Goal: Task Accomplishment & Management: Complete application form

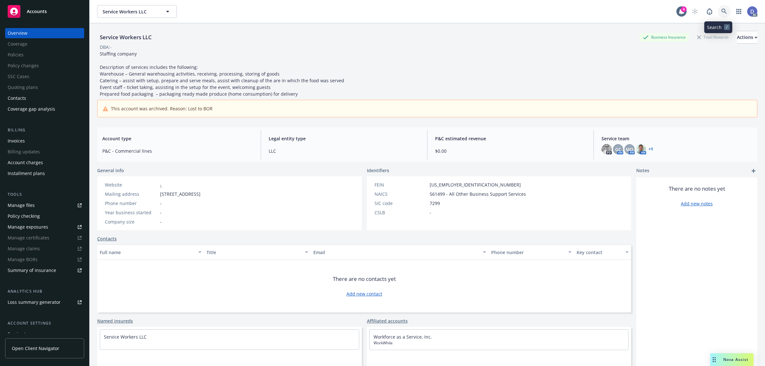
click at [723, 14] on link at bounding box center [724, 11] width 13 height 13
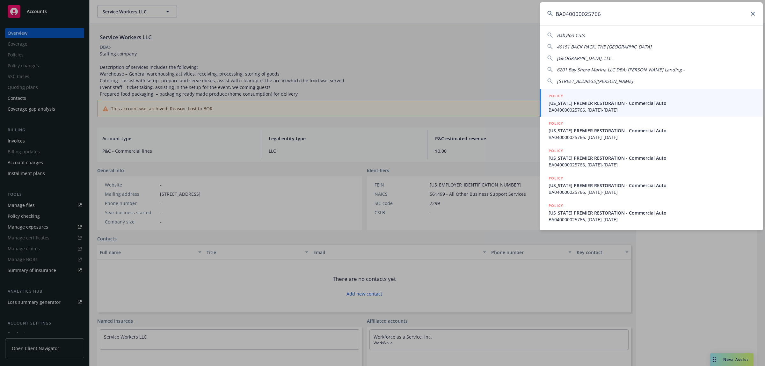
click at [720, 17] on input "BA040000025766" at bounding box center [651, 13] width 223 height 23
paste input "CALIFORNIA PREMIER RESTORATION"
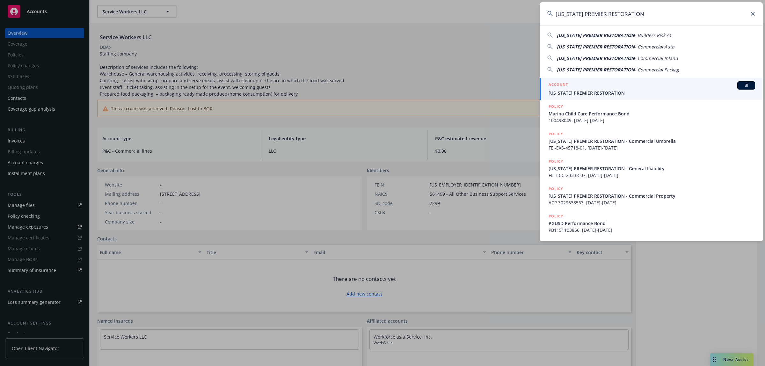
type input "CALIFORNIA PREMIER RESTORATION"
click at [627, 91] on span "CALIFORNIA PREMIER RESTORATION" at bounding box center [651, 93] width 207 height 7
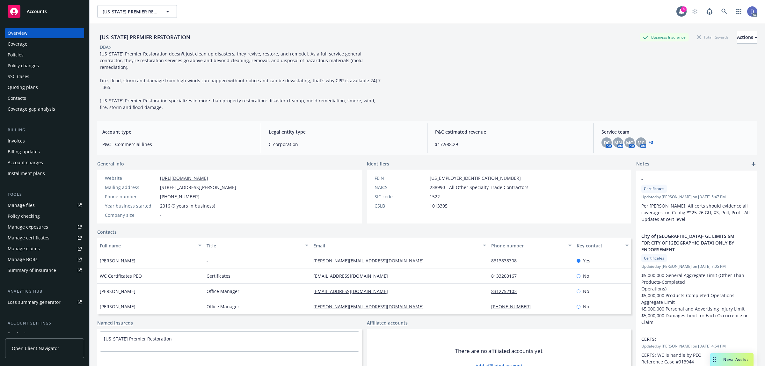
click at [47, 246] on link "Manage claims" at bounding box center [44, 248] width 79 height 10
click at [40, 206] on link "Manage files" at bounding box center [44, 205] width 79 height 10
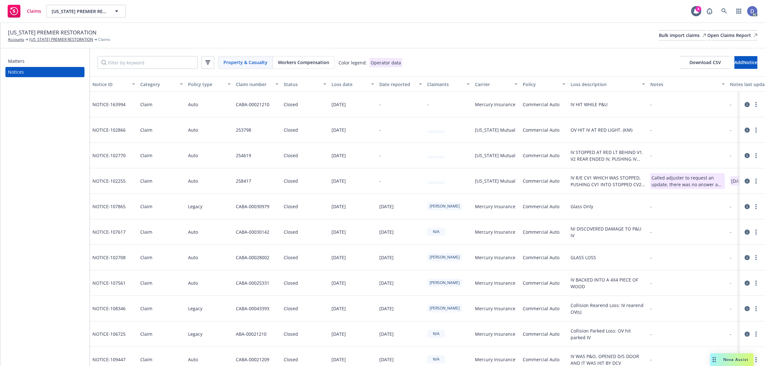
click at [633, 41] on div "CALIFORNIA PREMIER RESTORATION Accounts CALIFORNIA PREMIER RESTORATION Claims B…" at bounding box center [382, 35] width 749 height 14
click at [659, 37] on div "Bulk import claims" at bounding box center [682, 36] width 47 height 10
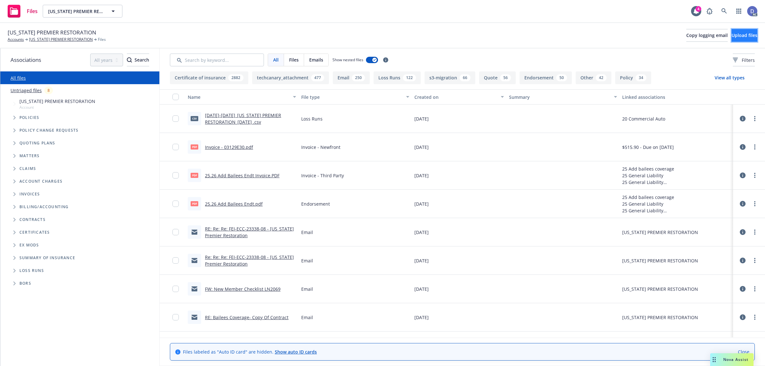
click at [747, 34] on button "Upload files" at bounding box center [744, 35] width 26 height 13
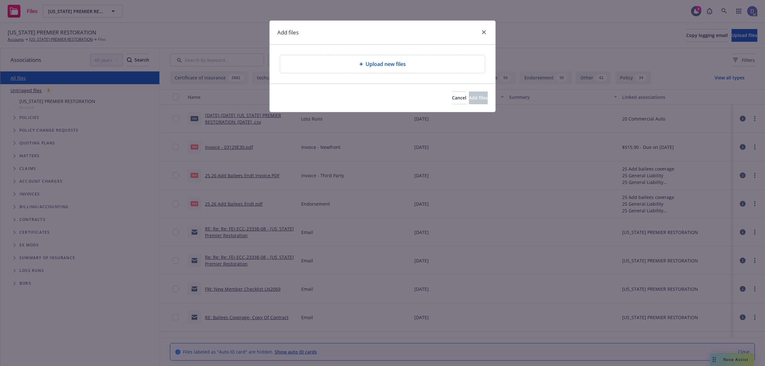
click at [407, 61] on div "Upload new files" at bounding box center [382, 64] width 194 height 8
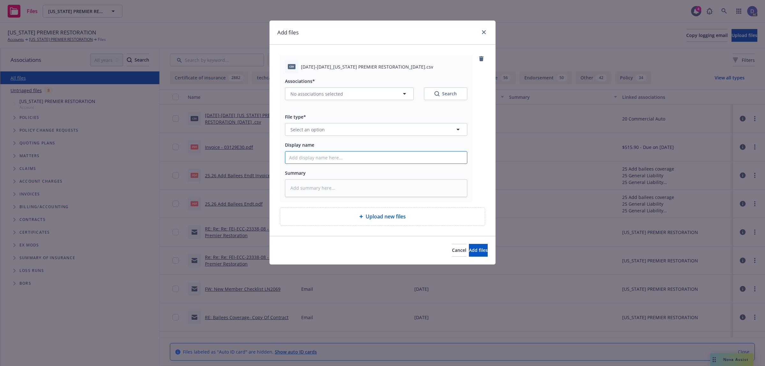
click at [384, 151] on input "Display name" at bounding box center [376, 157] width 182 height 12
paste input "2017-2020_CALIFORNIA PREMIER RESTORATION_1-13-2025"
type input "2017-2020_CALIFORNIA PREMIER RESTORATION_1-13-2025"
type textarea "x"
type input "2017-2020_CALIFORNIA PREMIER RESTORATION_1-13-2025"
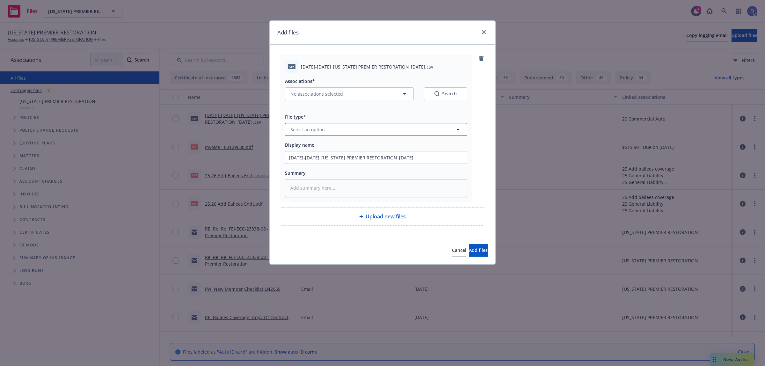
click at [410, 133] on button "Select an option" at bounding box center [376, 129] width 182 height 13
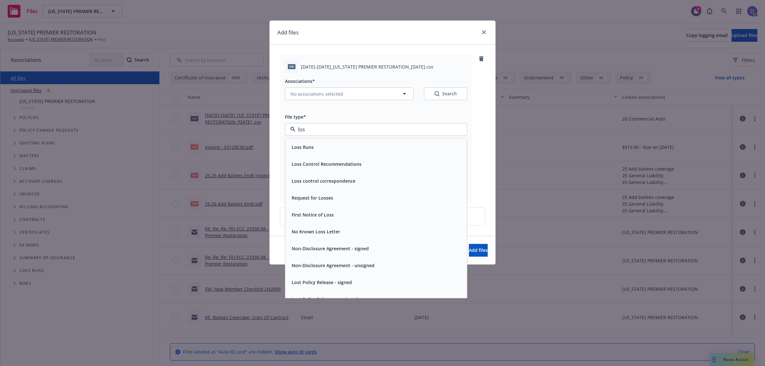
type input "loss"
click at [386, 141] on div "Loss Runs" at bounding box center [376, 147] width 182 height 17
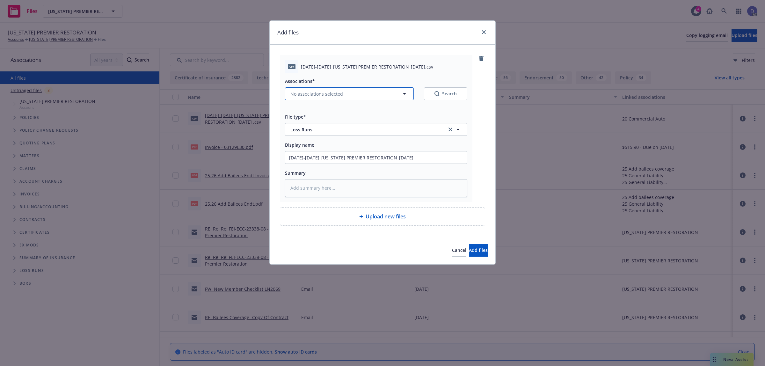
click at [315, 95] on span "No associations selected" at bounding box center [316, 94] width 53 height 7
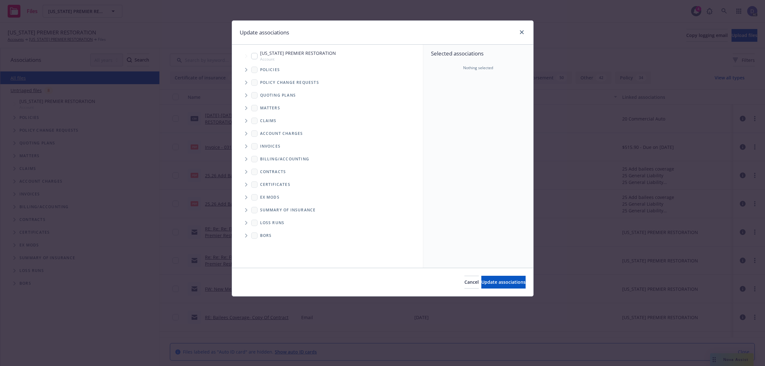
click at [247, 69] on icon "Tree Example" at bounding box center [246, 70] width 3 height 4
click at [499, 100] on div "Selected associations Nothing selected" at bounding box center [478, 156] width 110 height 223
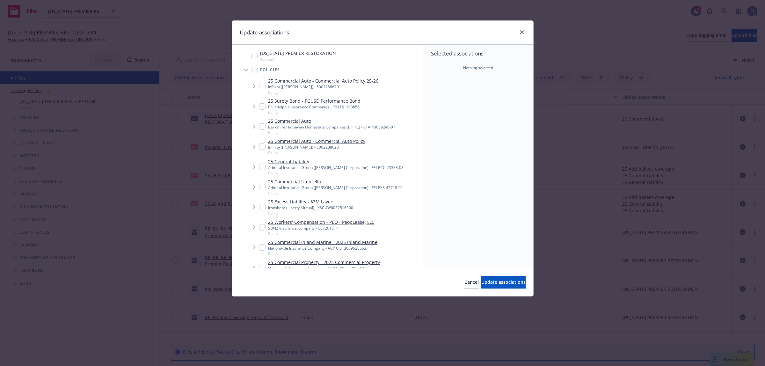
scroll to position [837, 0]
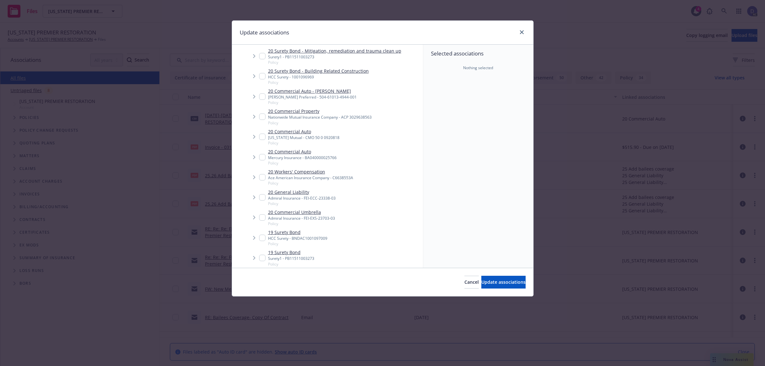
type textarea "x"
click at [262, 154] on input "Tree Example" at bounding box center [262, 157] width 6 height 6
checkbox input "true"
click at [507, 278] on button "Update associations" at bounding box center [503, 282] width 44 height 13
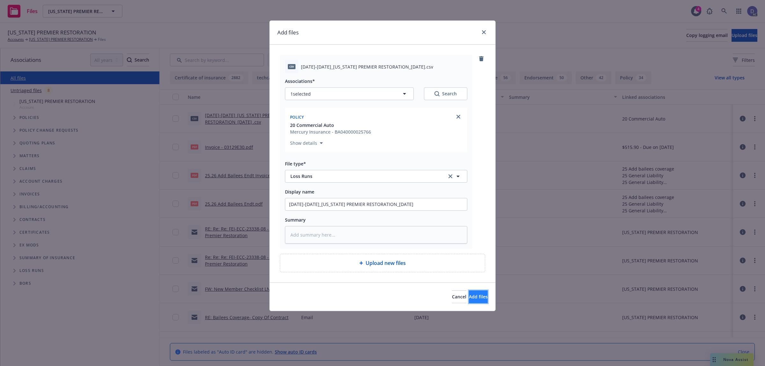
click at [469, 295] on span "Add files" at bounding box center [478, 296] width 19 height 6
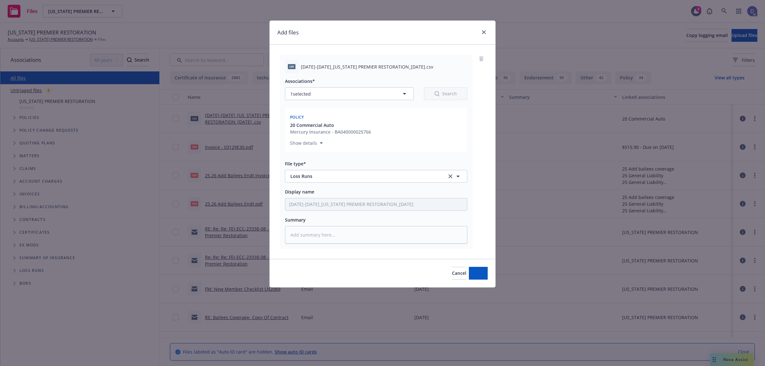
type textarea "x"
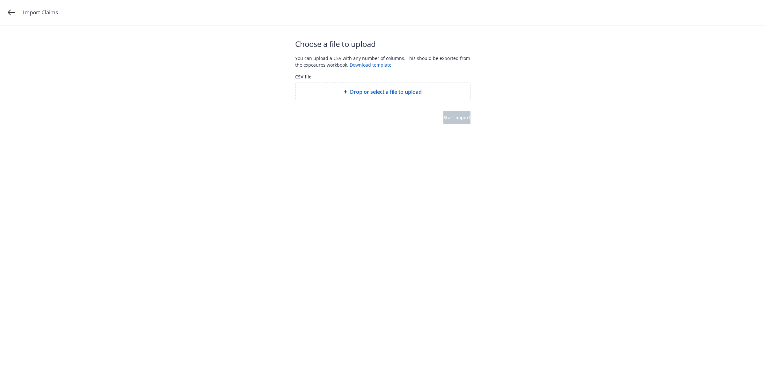
click at [389, 93] on span "Drop or select a file to upload" at bounding box center [386, 92] width 72 height 8
click at [457, 121] on button "Start import" at bounding box center [456, 117] width 27 height 13
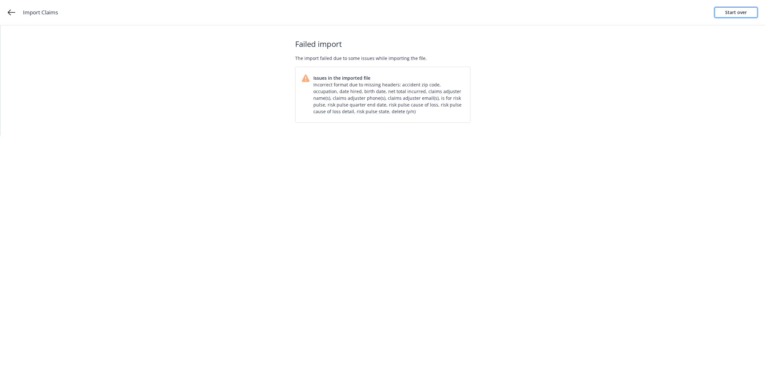
click at [738, 11] on div "Start over" at bounding box center [736, 13] width 22 height 10
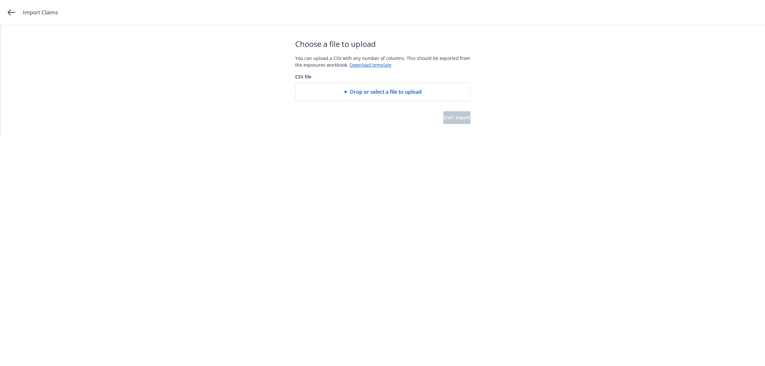
click at [364, 90] on span "Drop or select a file to upload" at bounding box center [386, 92] width 72 height 8
click at [460, 120] on button "Start import" at bounding box center [456, 117] width 27 height 13
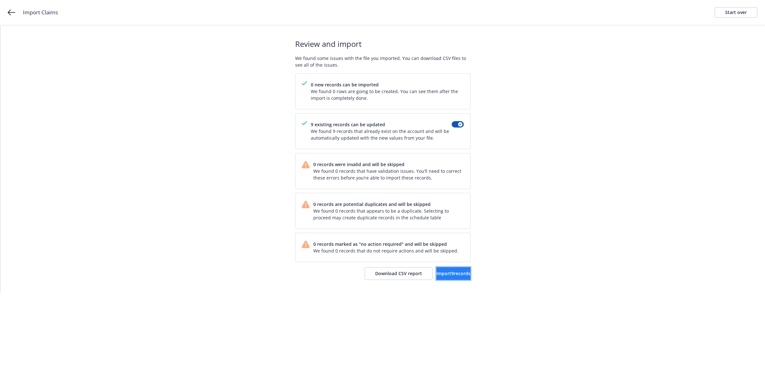
click at [447, 275] on span "Import 9 records" at bounding box center [453, 273] width 34 height 6
click at [449, 279] on link "View accounts" at bounding box center [444, 273] width 52 height 13
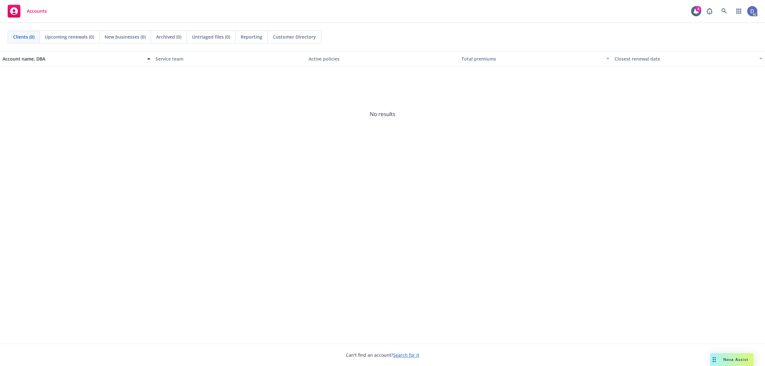
click at [730, 12] on div "AC" at bounding box center [730, 11] width 54 height 13
click at [730, 12] on link at bounding box center [724, 11] width 13 height 13
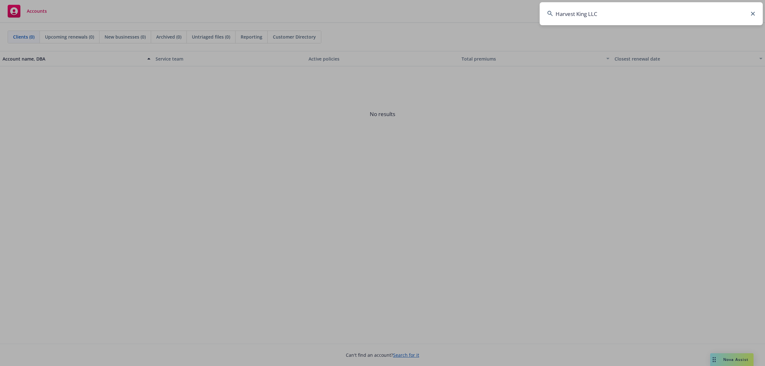
click at [713, 14] on input "Harvest King LLC" at bounding box center [651, 13] width 223 height 23
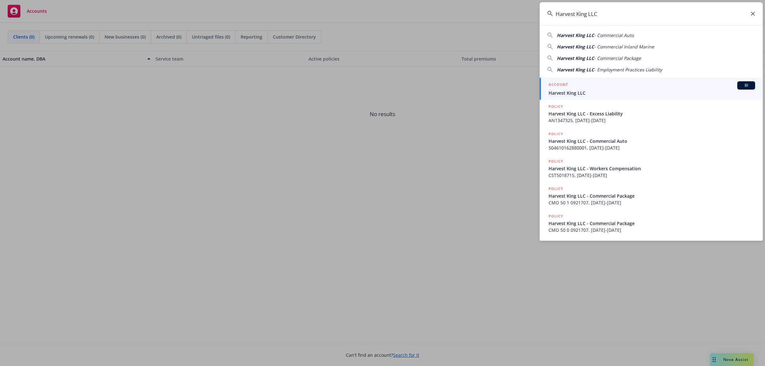
type input "Harvest King LLC"
click at [597, 87] on div "ACCOUNT BI" at bounding box center [651, 85] width 207 height 8
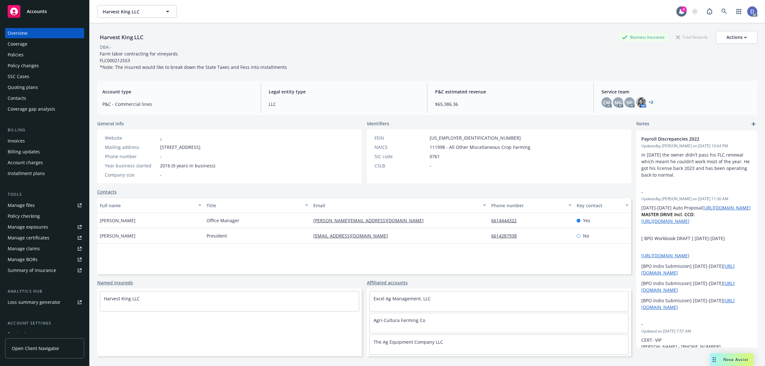
click at [34, 251] on div "Manage claims" at bounding box center [24, 248] width 32 height 10
click at [30, 206] on div "Manage files" at bounding box center [21, 205] width 27 height 10
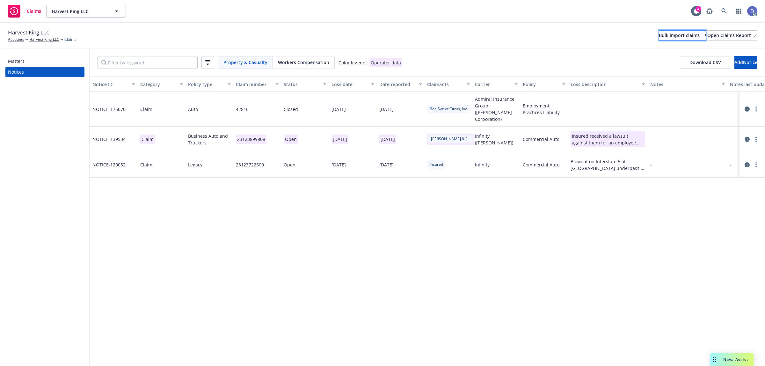
click at [659, 33] on div "Bulk import claims" at bounding box center [682, 36] width 47 height 10
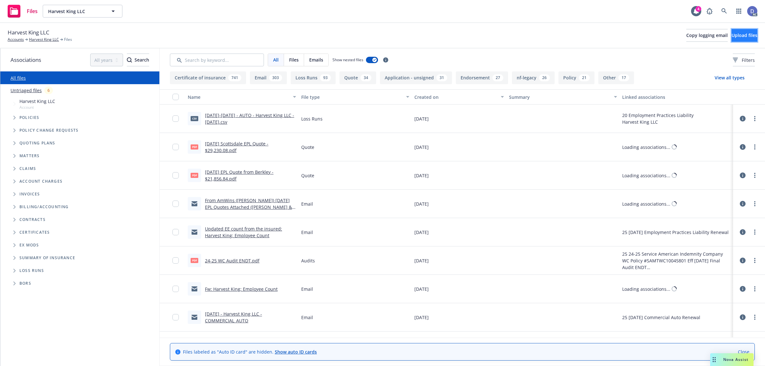
click at [731, 34] on button "Upload files" at bounding box center [744, 35] width 26 height 13
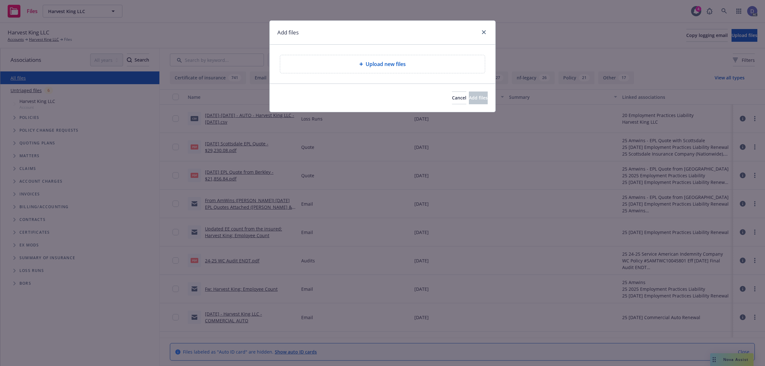
click at [389, 66] on span "Upload new files" at bounding box center [386, 64] width 40 height 8
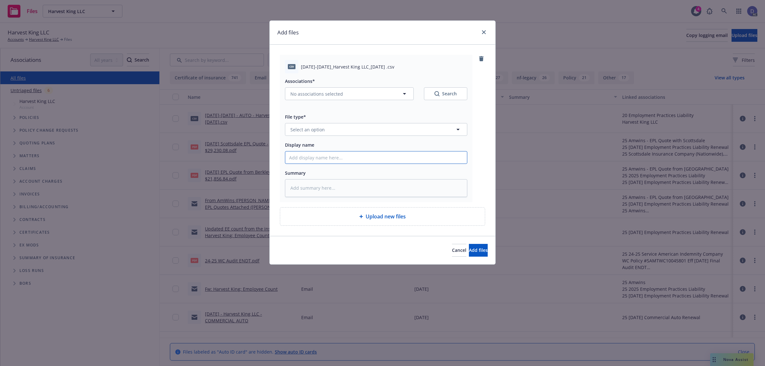
click at [384, 158] on input "Display name" at bounding box center [376, 157] width 182 height 12
paste input "[DATE]-[DATE]_Harvest King LLC_[DATE]"
type input "[DATE]-[DATE]_Harvest King LLC_[DATE]"
type textarea "x"
type input "2019-2020_Harvest King LLC_12-22-2024"
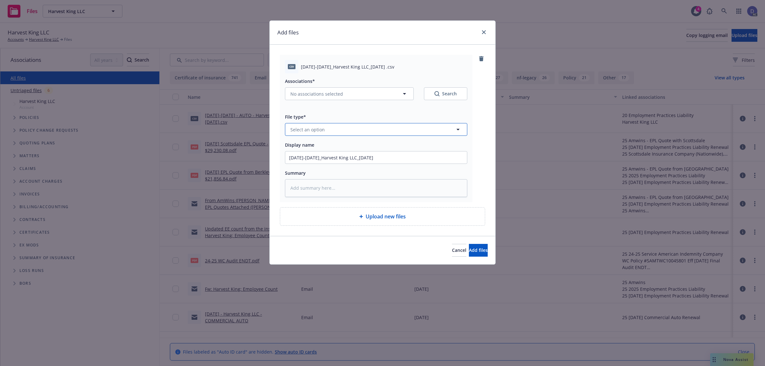
click at [419, 131] on button "Select an option" at bounding box center [376, 129] width 182 height 13
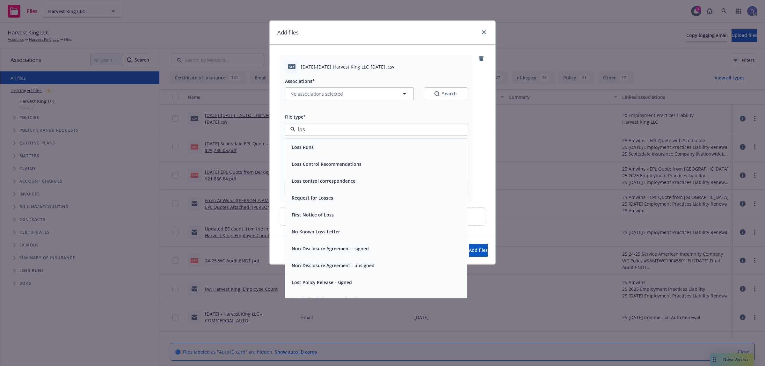
type input "loss"
click at [403, 139] on div "Loss Runs" at bounding box center [376, 147] width 182 height 17
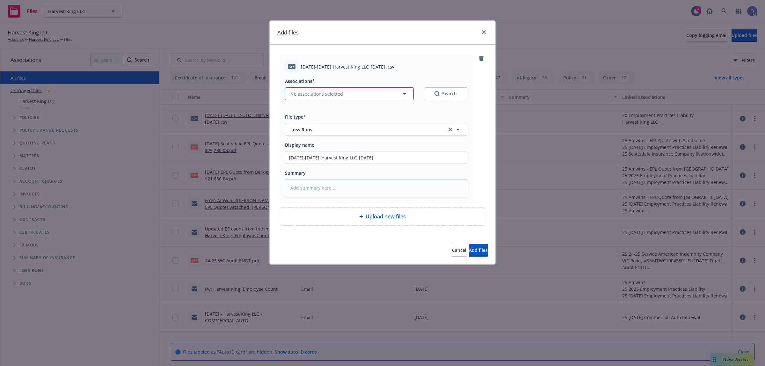
click at [330, 96] on span "No associations selected" at bounding box center [316, 94] width 53 height 7
type textarea "x"
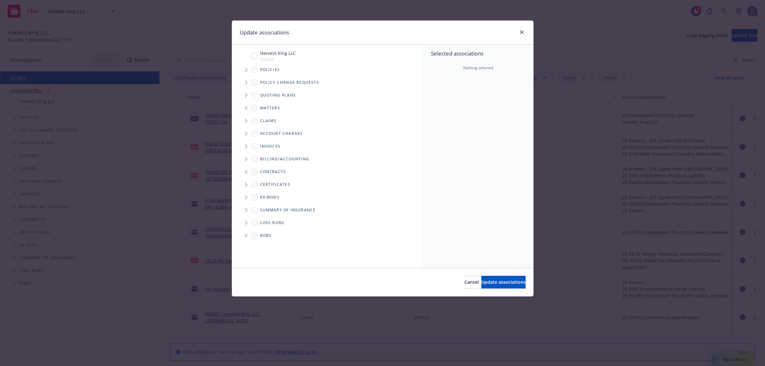
click at [246, 69] on icon "Tree Example" at bounding box center [246, 70] width 2 height 4
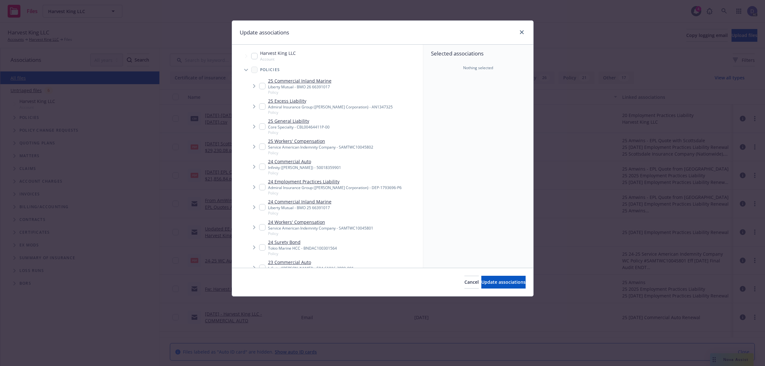
click at [470, 102] on div "Selected associations Nothing selected" at bounding box center [478, 156] width 110 height 223
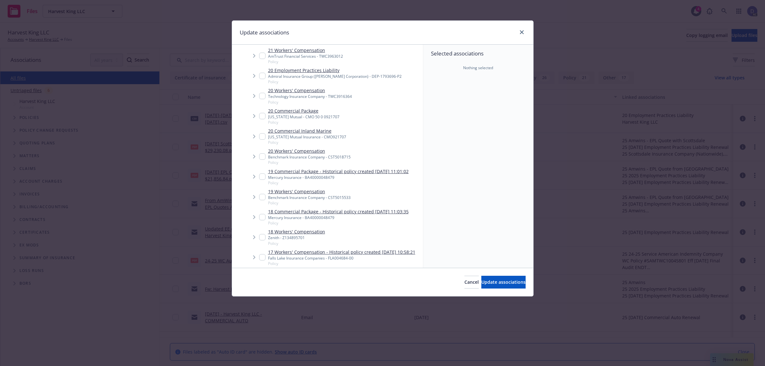
click at [260, 156] on input "Tree Example" at bounding box center [262, 156] width 6 height 6
checkbox input "true"
click at [486, 278] on button "Update associations" at bounding box center [503, 282] width 44 height 13
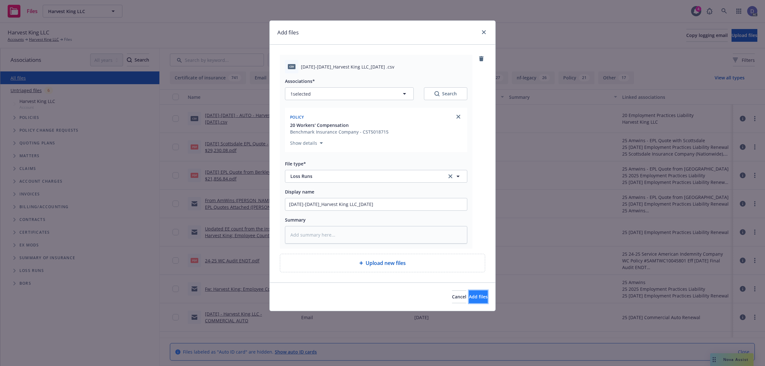
click at [478, 302] on button "Add files" at bounding box center [478, 296] width 19 height 13
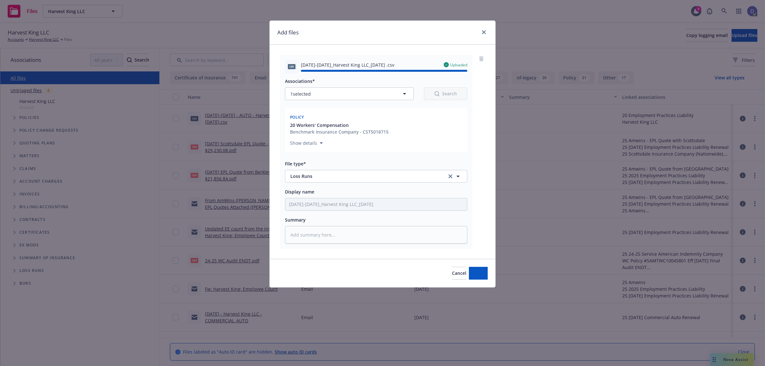
type textarea "x"
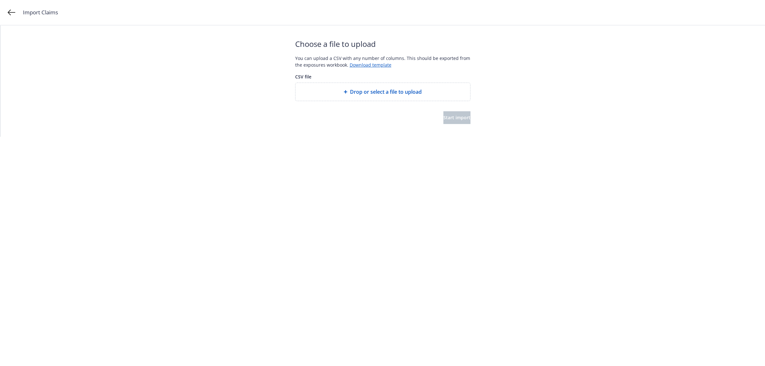
click at [349, 91] on div at bounding box center [347, 92] width 6 height 4
click at [454, 117] on span "Start import" at bounding box center [456, 117] width 27 height 6
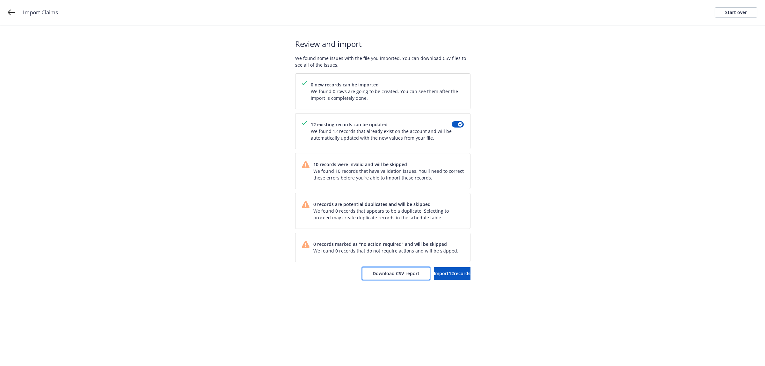
click at [378, 272] on span "Download CSV report" at bounding box center [396, 273] width 47 height 6
click at [746, 17] on div "Start over" at bounding box center [736, 13] width 22 height 10
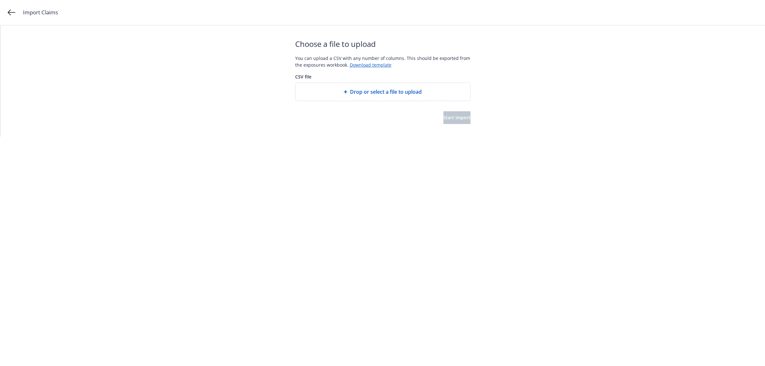
click at [358, 102] on div at bounding box center [382, 106] width 175 height 10
click at [364, 98] on div "Drop or select a file to upload" at bounding box center [382, 92] width 175 height 18
click at [387, 93] on span "Drop or select a file to upload" at bounding box center [386, 92] width 72 height 8
click at [455, 117] on span "Start import" at bounding box center [456, 117] width 27 height 6
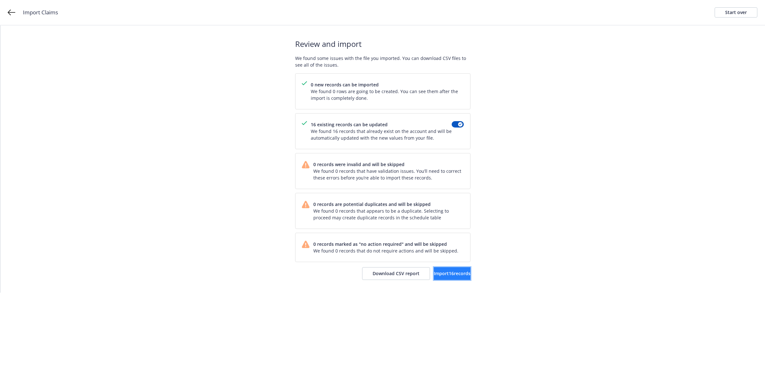
click at [434, 275] on span "Import 16 records" at bounding box center [452, 273] width 37 height 6
click at [362, 293] on html "Import Claims Start over Import complete Your records were successfully importe…" at bounding box center [382, 146] width 765 height 293
click at [432, 279] on link "View accounts" at bounding box center [444, 273] width 52 height 13
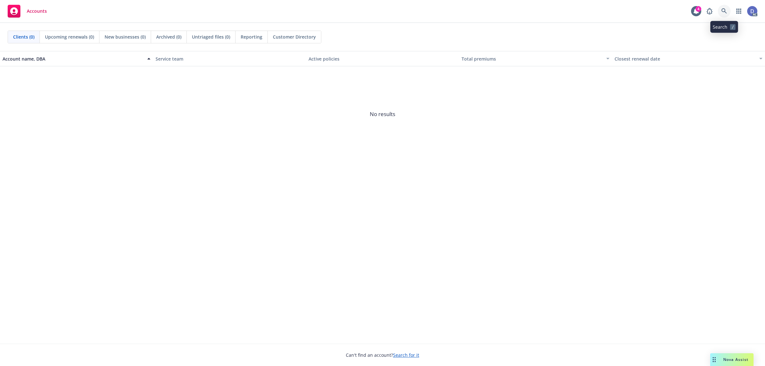
click at [723, 10] on icon at bounding box center [724, 11] width 6 height 6
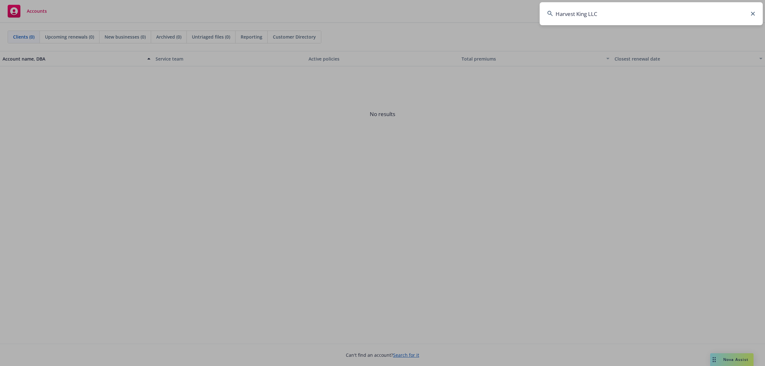
click at [690, 17] on input "Harvest King LLC" at bounding box center [651, 13] width 223 height 23
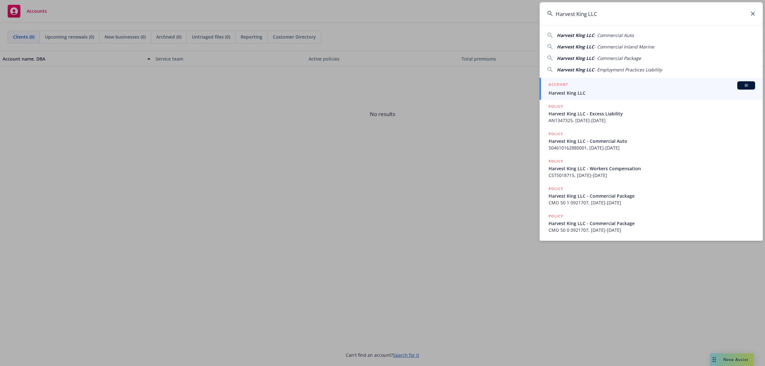
type input "Harvest King LLC"
click at [587, 88] on div "ACCOUNT BI" at bounding box center [651, 85] width 207 height 8
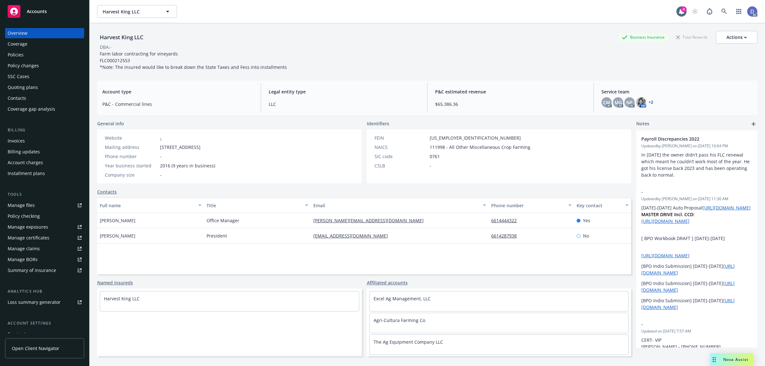
click at [36, 252] on div "Manage claims" at bounding box center [24, 248] width 32 height 10
click at [29, 206] on div "Manage files" at bounding box center [21, 205] width 27 height 10
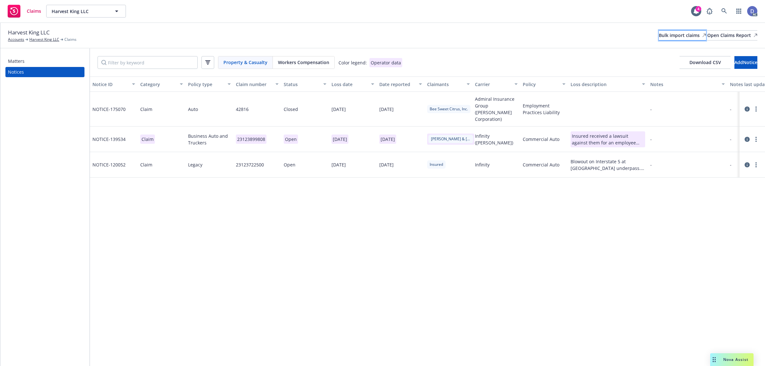
click at [661, 34] on div "Bulk import claims" at bounding box center [682, 36] width 47 height 10
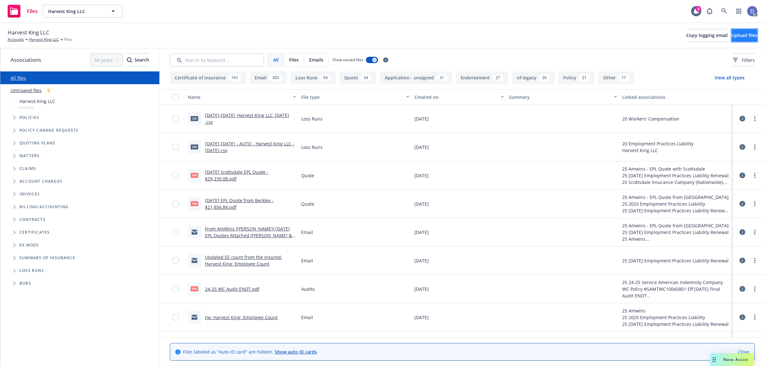
click at [737, 34] on span "Upload files" at bounding box center [744, 35] width 26 height 6
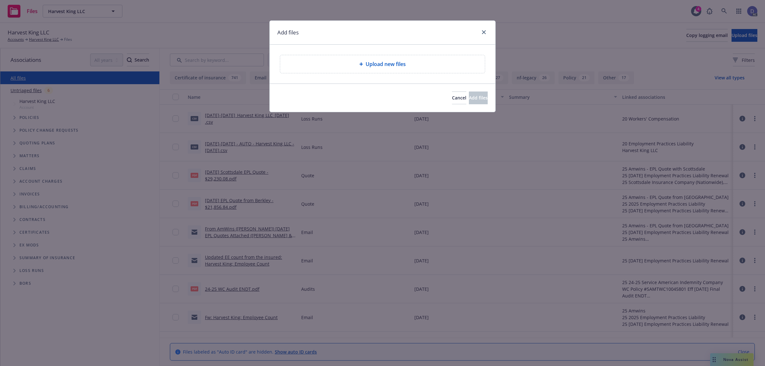
click at [399, 78] on div "Upload new files" at bounding box center [383, 64] width 226 height 39
click at [395, 70] on div "Upload new files" at bounding box center [382, 64] width 205 height 18
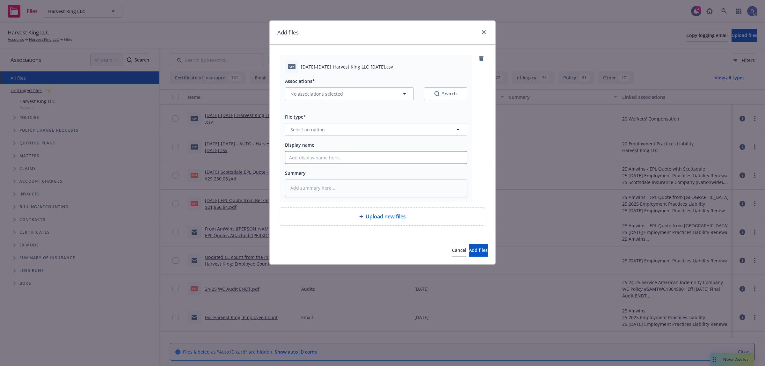
click at [363, 153] on input "Display name" at bounding box center [376, 157] width 182 height 12
paste input "Harvest King LLC"
type input "Harvest King LLC"
type textarea "x"
click at [342, 162] on input "Harvest King LLC" at bounding box center [376, 157] width 182 height 12
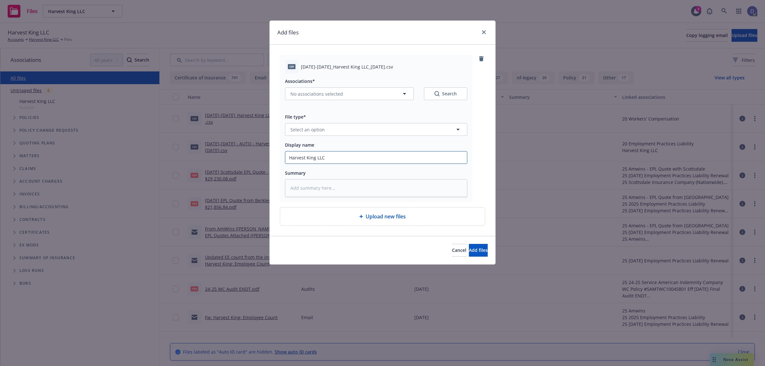
click at [342, 162] on input "Harvest King LLC" at bounding box center [376, 157] width 182 height 12
type input "Harvest King LLC"
click at [343, 157] on input "Harvest King LLC" at bounding box center [376, 157] width 182 height 12
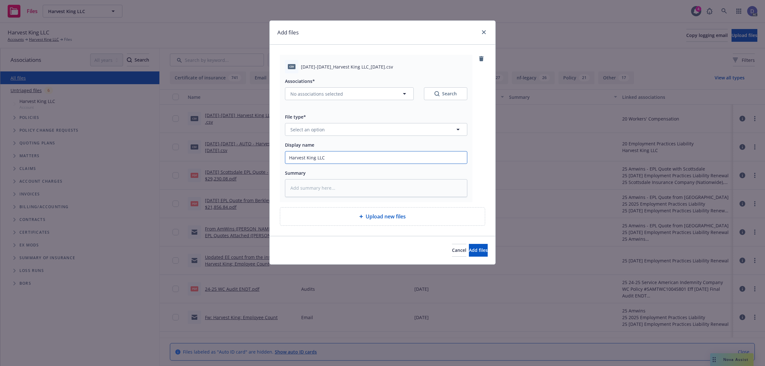
click at [343, 157] on input "Harvest King LLC" at bounding box center [376, 157] width 182 height 12
paste input "2020-2023_Harvest King LLC_12-22-2024"
type textarea "x"
type input "2020-2023_Harvest King LLC_12-22-2024"
click at [391, 131] on button "Select an option" at bounding box center [376, 129] width 182 height 13
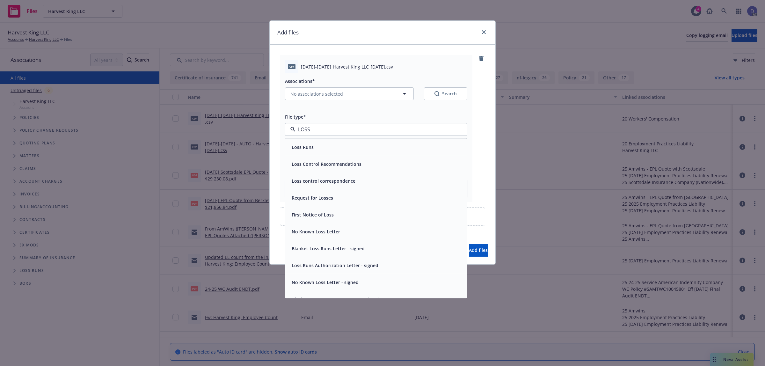
type input "LOSS"
click at [388, 137] on div "Associations* No associations selected Search File type* LOSS Loss Runs Loss Co…" at bounding box center [376, 135] width 182 height 124
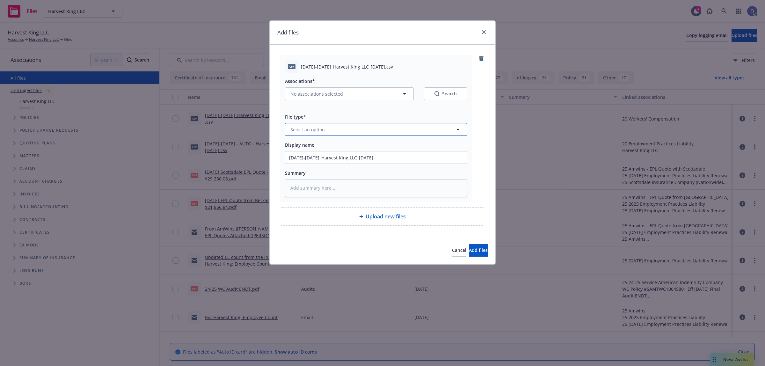
click at [386, 134] on button "Select an option" at bounding box center [376, 129] width 182 height 13
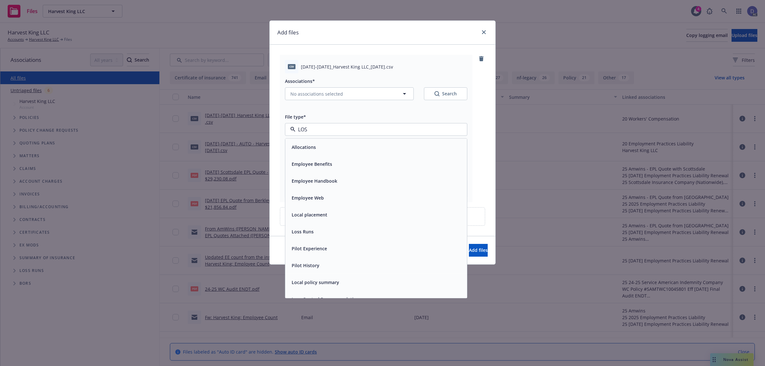
type input "LOSS"
click at [375, 141] on div "Loss Runs" at bounding box center [376, 147] width 182 height 17
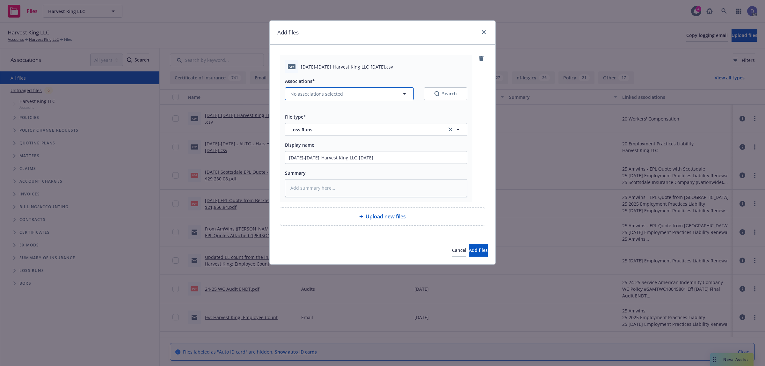
click at [331, 96] on span "No associations selected" at bounding box center [316, 94] width 53 height 7
type textarea "x"
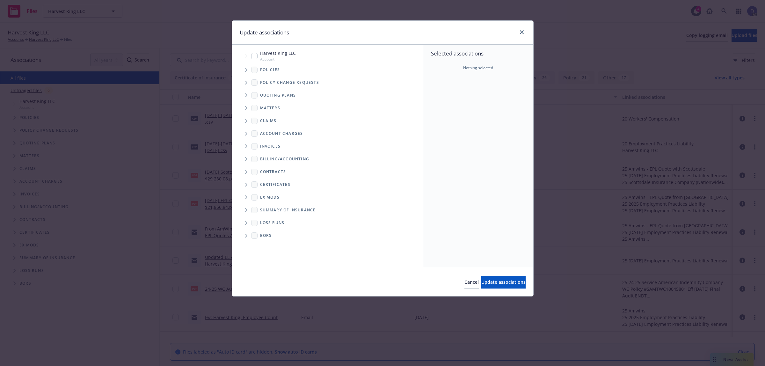
click at [246, 71] on icon "Tree Example" at bounding box center [246, 70] width 3 height 4
click at [476, 105] on div "Selected associations Nothing selected" at bounding box center [478, 156] width 110 height 223
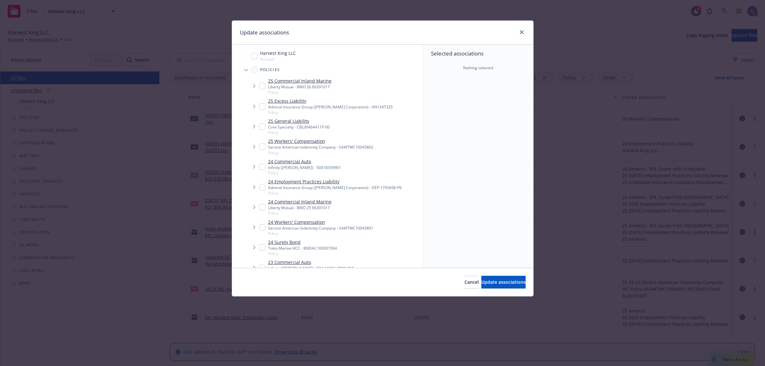
scroll to position [212, 0]
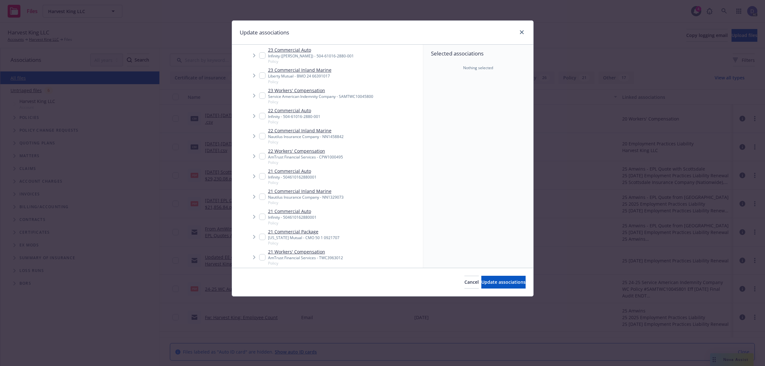
click at [263, 154] on input "Tree Example" at bounding box center [262, 156] width 6 height 6
checkbox input "true"
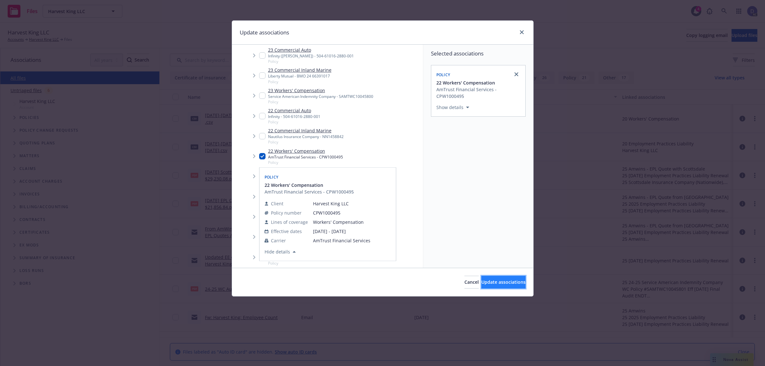
click at [506, 277] on button "Update associations" at bounding box center [503, 282] width 44 height 13
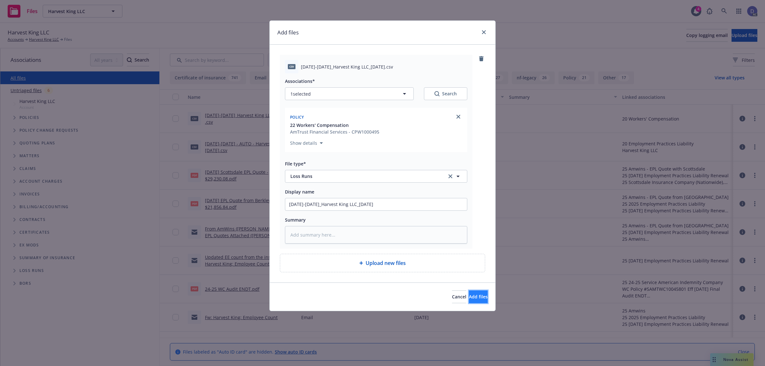
click at [469, 300] on button "Add files" at bounding box center [478, 296] width 19 height 13
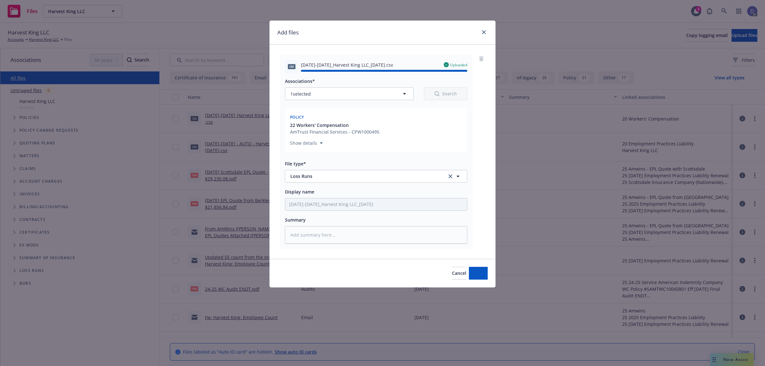
type textarea "x"
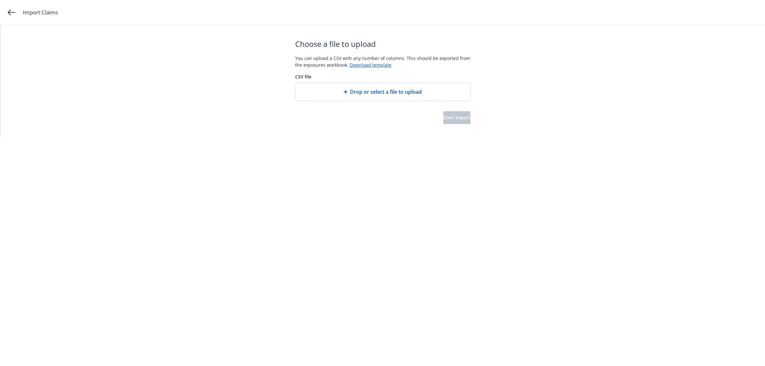
click at [381, 94] on span "Drop or select a file to upload" at bounding box center [386, 92] width 72 height 8
click at [448, 125] on div "Choose a file to upload You can upload a CSV with any number of columns. This s…" at bounding box center [382, 80] width 175 height 111
click at [464, 120] on button "Start import" at bounding box center [456, 117] width 27 height 13
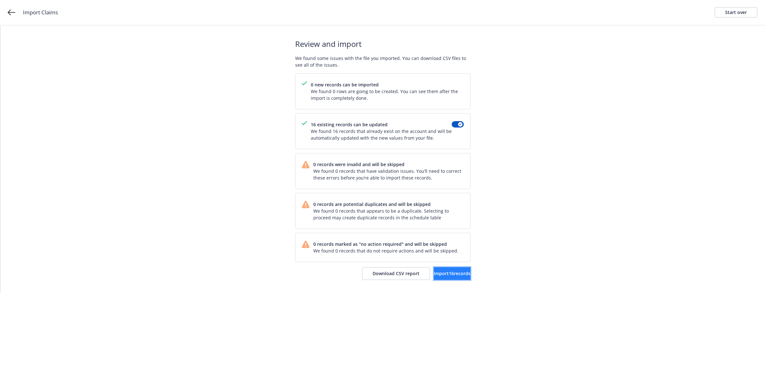
click at [438, 277] on button "Import 16 records" at bounding box center [452, 273] width 37 height 13
click at [448, 269] on link "View accounts" at bounding box center [444, 273] width 52 height 13
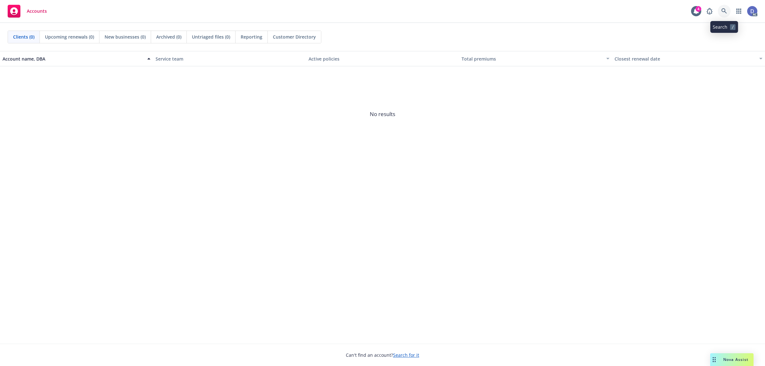
click at [725, 10] on icon at bounding box center [723, 10] width 5 height 5
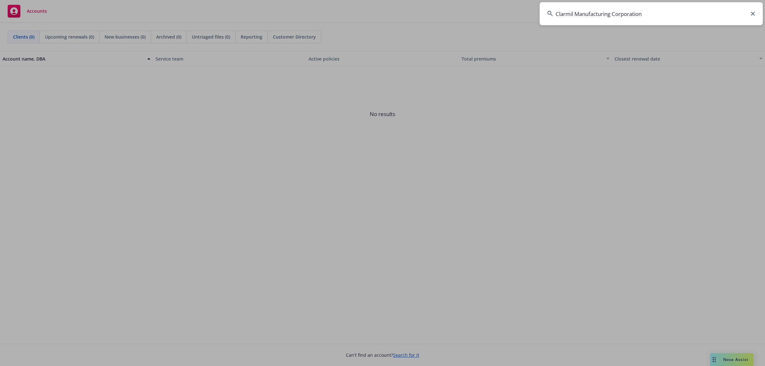
click at [676, 10] on input "Clarmil Manufacturing Corporation" at bounding box center [651, 13] width 223 height 23
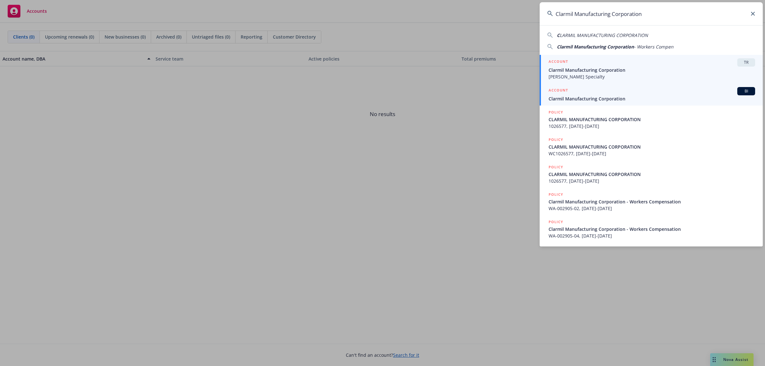
type input "Clarmil Manufacturing Corporation"
click at [619, 88] on div "ACCOUNT BI" at bounding box center [651, 91] width 207 height 8
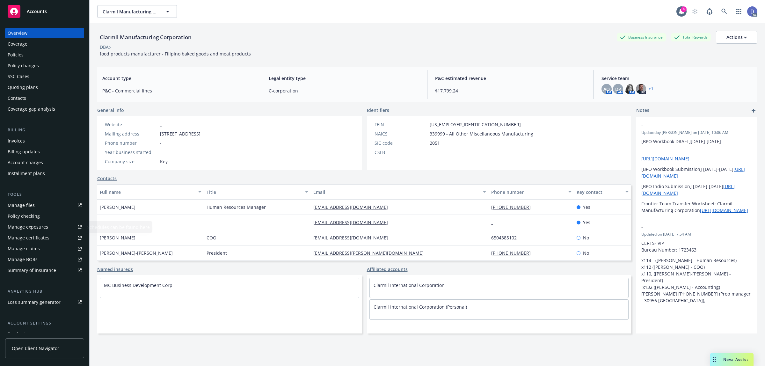
click at [33, 246] on div "Manage claims" at bounding box center [24, 248] width 32 height 10
click at [41, 205] on link "Manage files" at bounding box center [44, 205] width 79 height 10
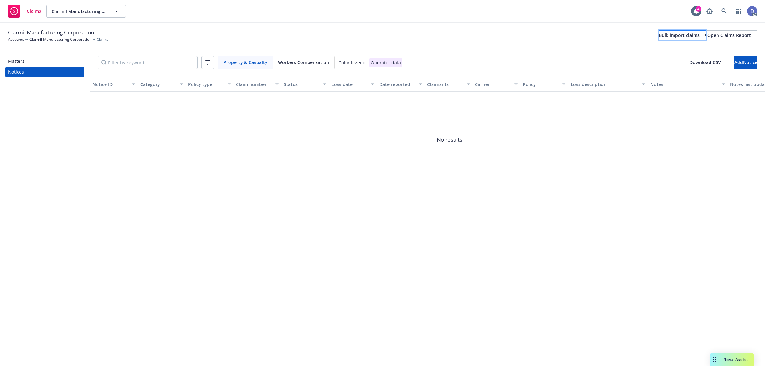
click at [659, 36] on div "Bulk import claims" at bounding box center [682, 36] width 47 height 10
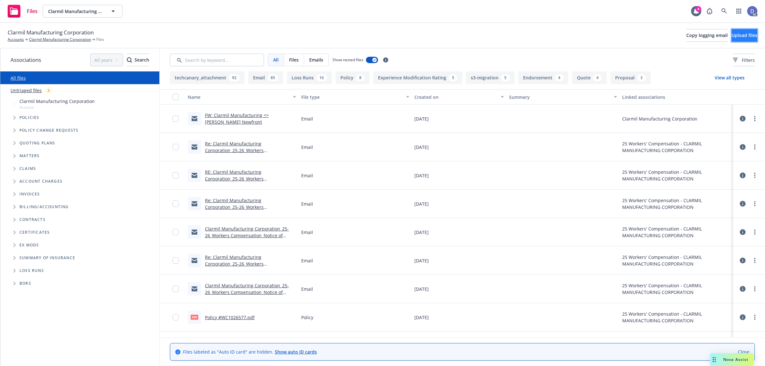
click at [731, 37] on span "Upload files" at bounding box center [744, 35] width 26 height 6
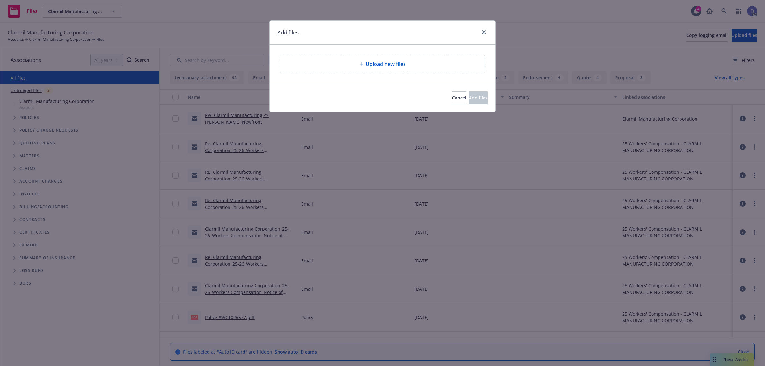
click at [383, 71] on div "Upload new files" at bounding box center [382, 64] width 205 height 18
click at [381, 66] on span "Upload new files" at bounding box center [386, 64] width 40 height 8
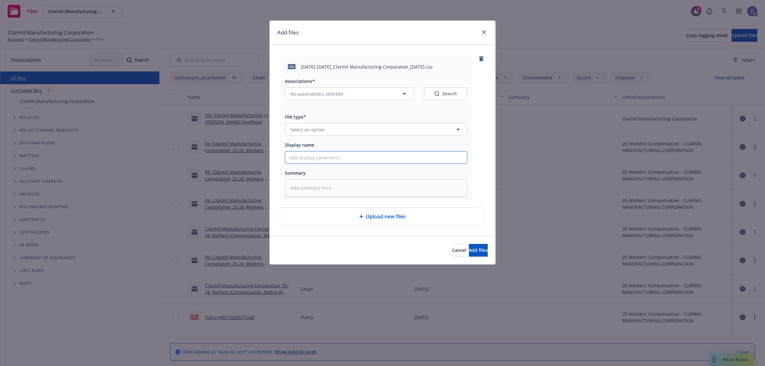
click at [358, 160] on input "Display name" at bounding box center [376, 157] width 182 height 12
paste input "2020-2025_Clarmil Manufacturing Corporation_12-1-2024"
type input "2020-2025_Clarmil Manufacturing Corporation_12-1-2024"
type textarea "x"
type input "2020-2025_Clarmil Manufacturing Corporation_12-1-2024"
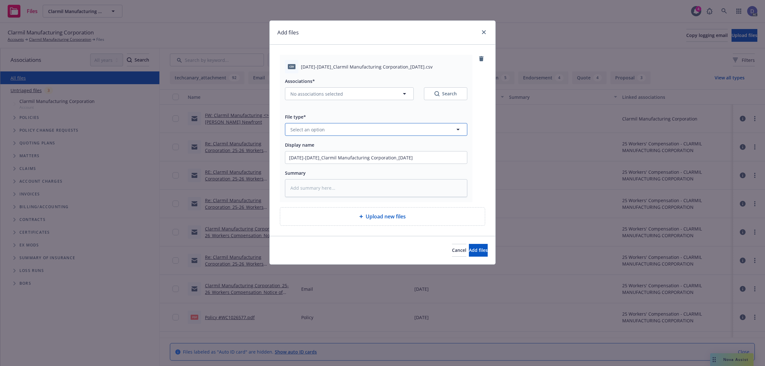
click at [381, 136] on button "Select an option" at bounding box center [376, 129] width 182 height 13
type input "LOS"
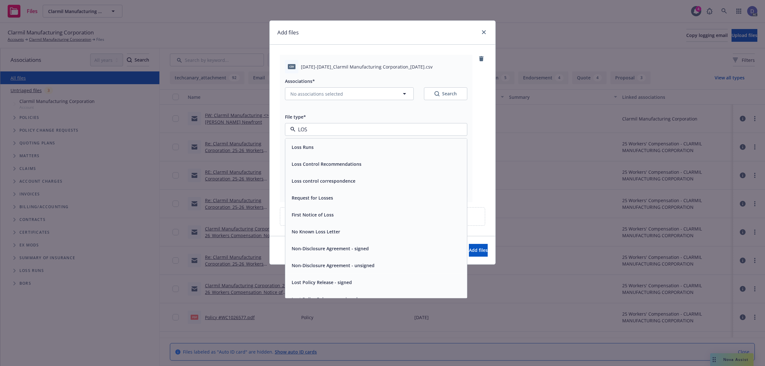
click at [359, 147] on div "Loss Runs" at bounding box center [376, 146] width 174 height 9
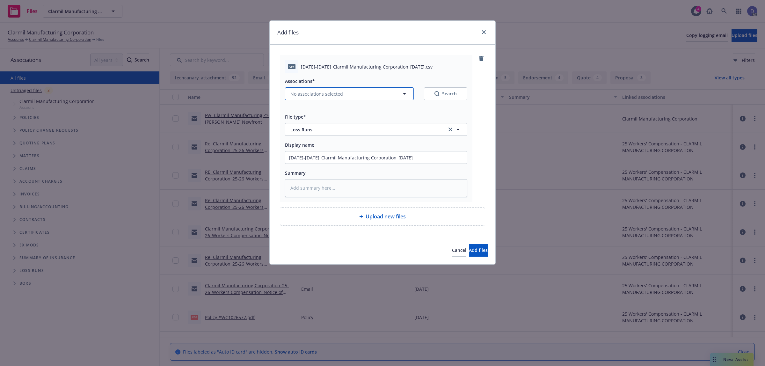
click at [309, 92] on span "No associations selected" at bounding box center [316, 94] width 53 height 7
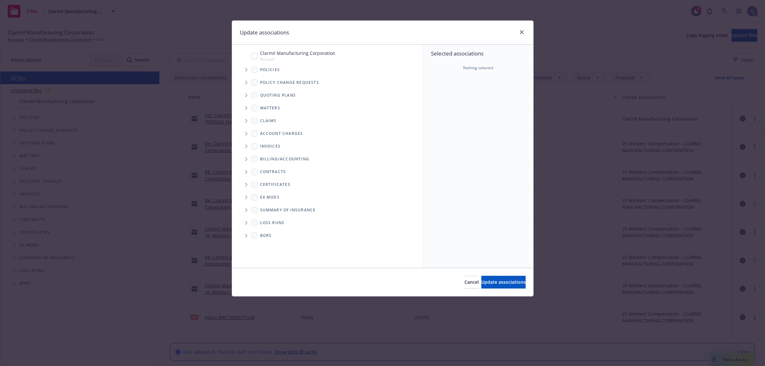
click at [245, 68] on icon "Tree Example" at bounding box center [246, 70] width 3 height 4
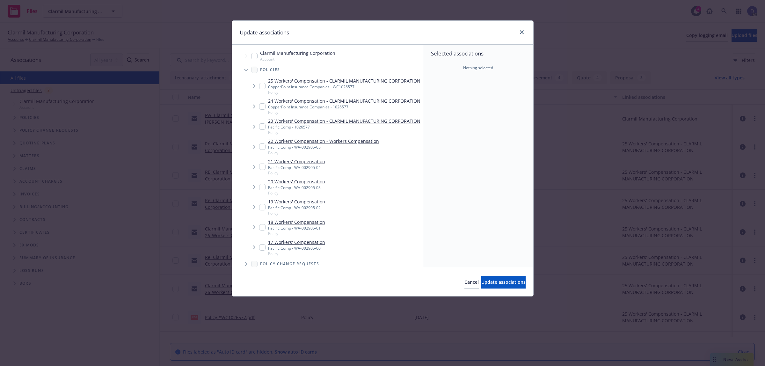
click at [475, 99] on div "Selected associations Nothing selected" at bounding box center [478, 156] width 110 height 223
type textarea "x"
click at [261, 89] on input "Tree Example" at bounding box center [262, 86] width 6 height 6
checkbox input "false"
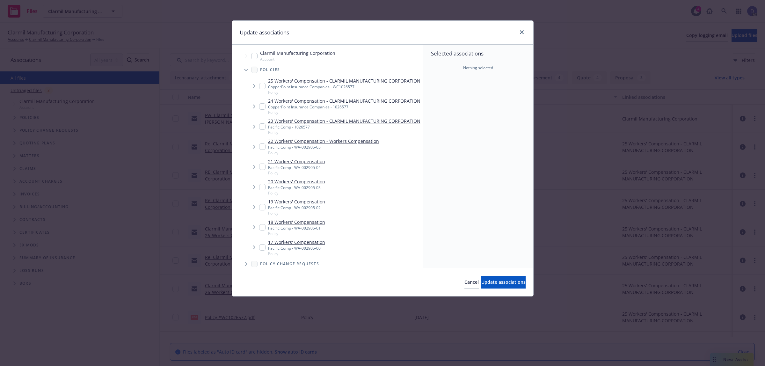
click at [265, 110] on input "Tree Example" at bounding box center [262, 106] width 6 height 6
checkbox input "true"
click at [482, 283] on span "Update associations" at bounding box center [503, 282] width 44 height 6
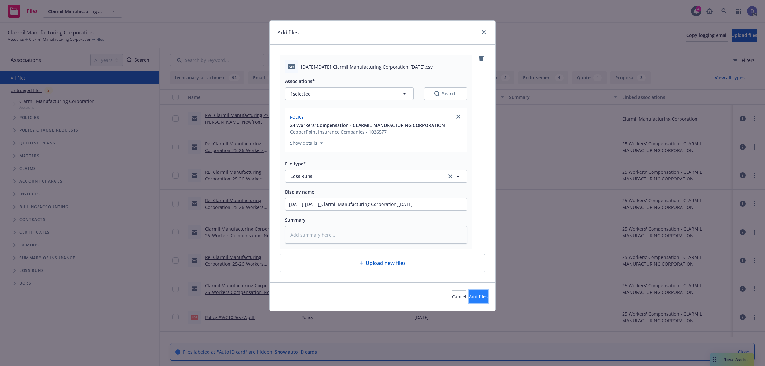
click at [469, 293] on button "Add files" at bounding box center [478, 296] width 19 height 13
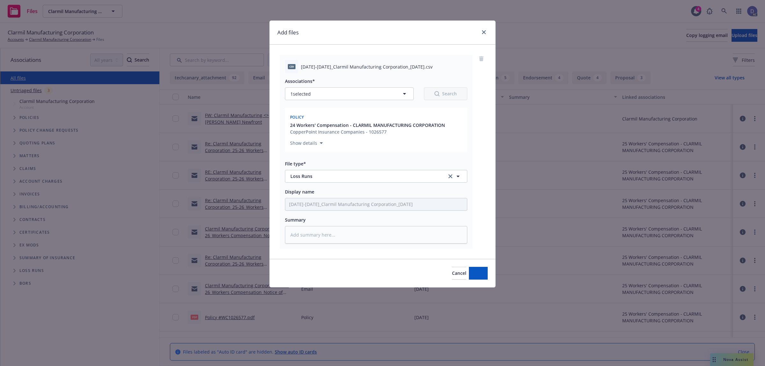
type textarea "x"
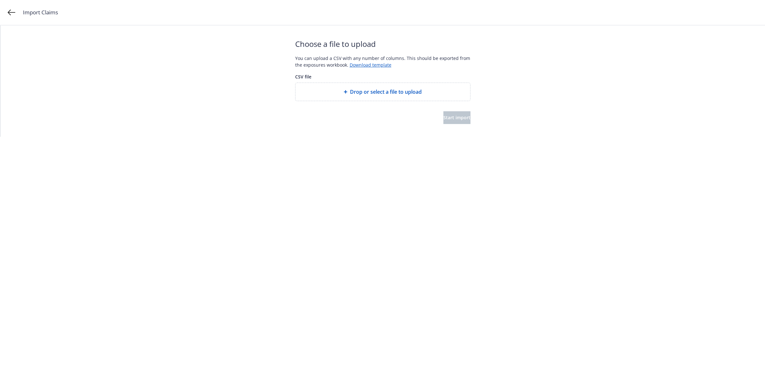
click at [392, 89] on span "Drop or select a file to upload" at bounding box center [386, 92] width 72 height 8
click at [445, 117] on span "Start import" at bounding box center [456, 117] width 27 height 6
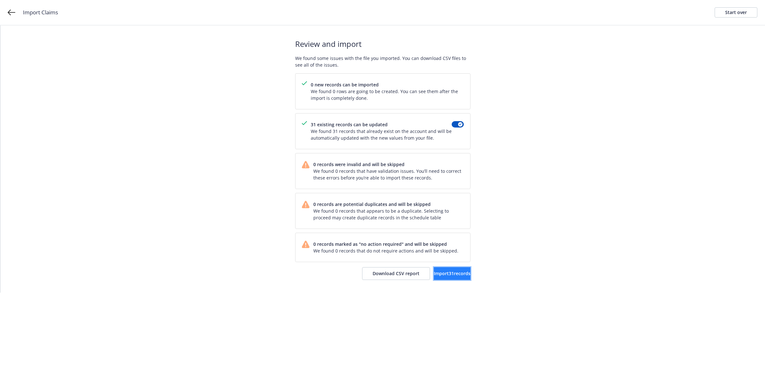
click at [435, 269] on button "Import 31 records" at bounding box center [452, 273] width 37 height 13
click at [434, 269] on link "View accounts" at bounding box center [444, 273] width 52 height 13
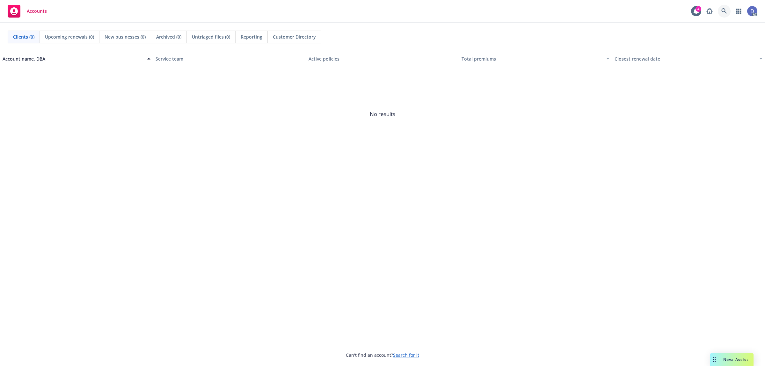
click at [723, 13] on icon at bounding box center [724, 11] width 6 height 6
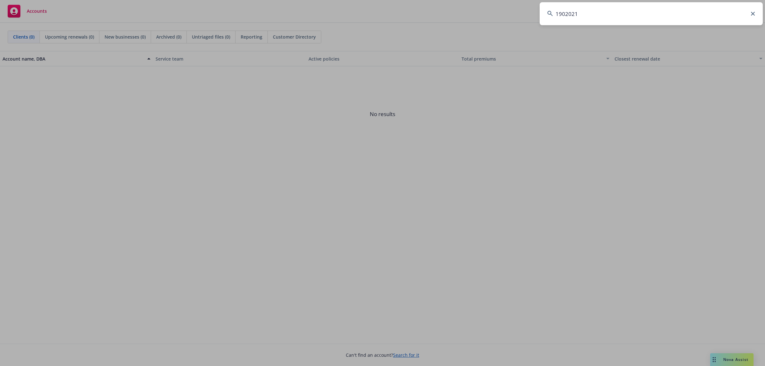
click at [723, 13] on input "1902021" at bounding box center [651, 13] width 223 height 23
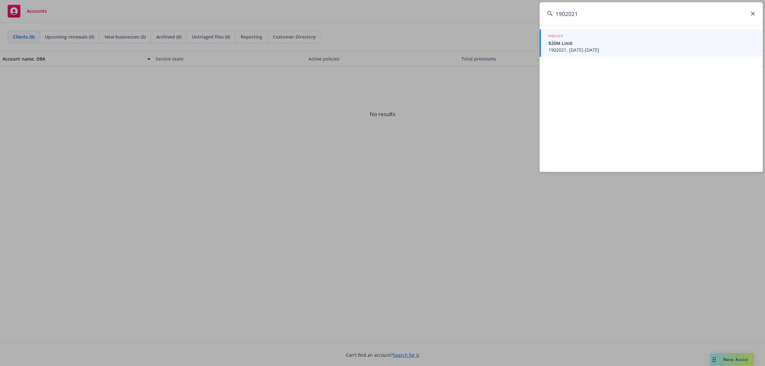
type input "1902021"
click at [592, 41] on span "$20M Limit" at bounding box center [651, 43] width 207 height 7
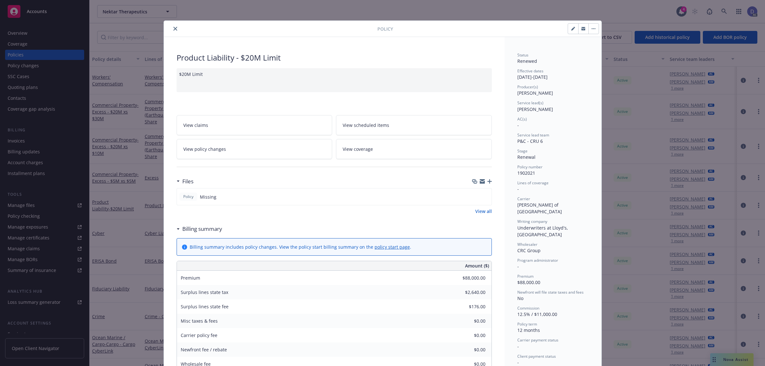
click at [173, 28] on icon "close" at bounding box center [175, 29] width 4 height 4
click at [170, 30] on div "Show inactive Export to CSV Add historical policy Add BOR policy" at bounding box center [427, 37] width 675 height 28
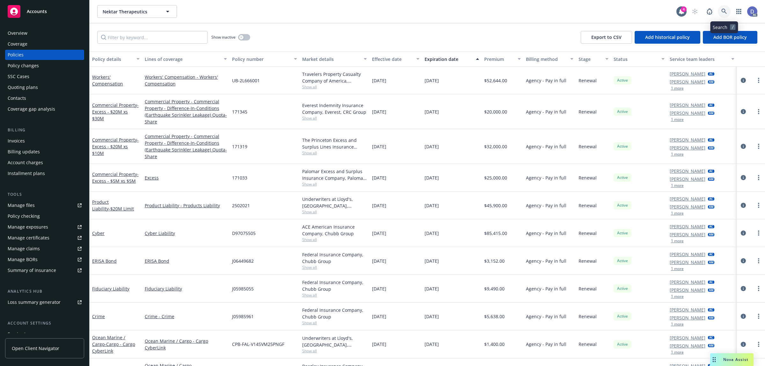
click at [727, 13] on link at bounding box center [724, 11] width 13 height 13
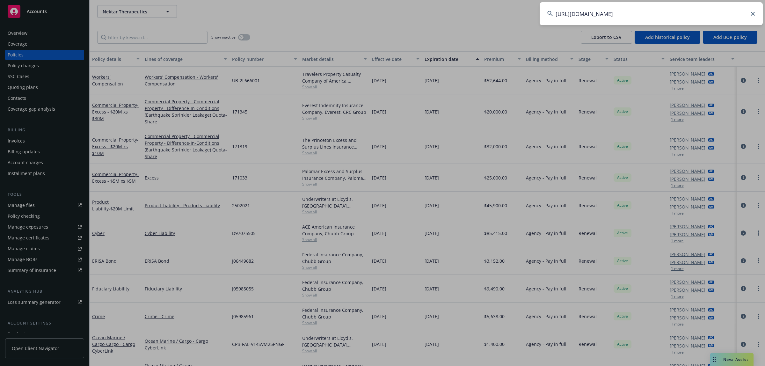
scroll to position [0, 55]
click at [727, 13] on input "https://app.ontailwind.com/newfront-loss-runs/extractions/9554f04a-8302-4679-91…" at bounding box center [651, 13] width 223 height 23
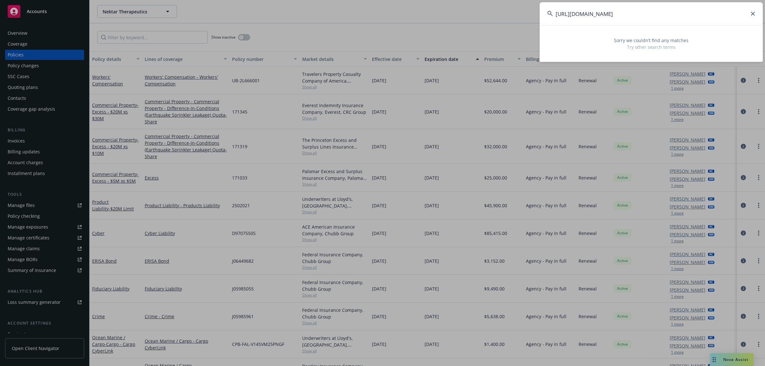
scroll to position [0, 0]
click at [681, 11] on input "https://app.ontailwind.com/newfront-loss-runs/extractions/9554f04a-8302-4679-91…" at bounding box center [651, 13] width 223 height 23
paste input "UB-9s650785"
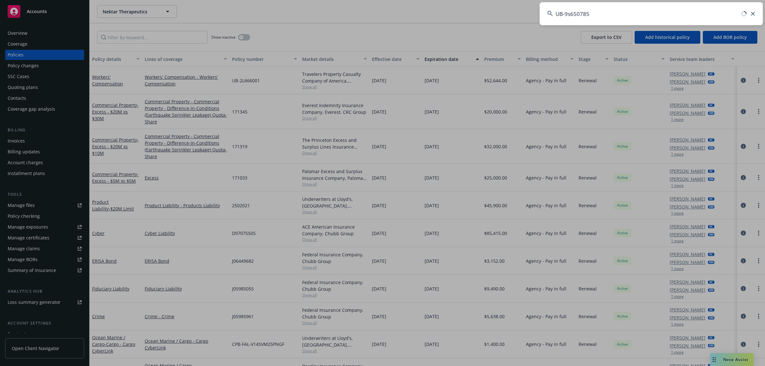
click at [751, 17] on input "UB-9s650785" at bounding box center [651, 13] width 223 height 23
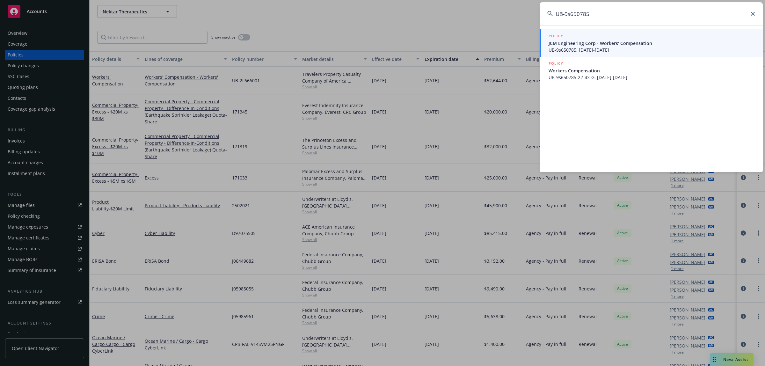
type input "UB-9s650785"
click at [754, 12] on icon at bounding box center [753, 14] width 4 height 4
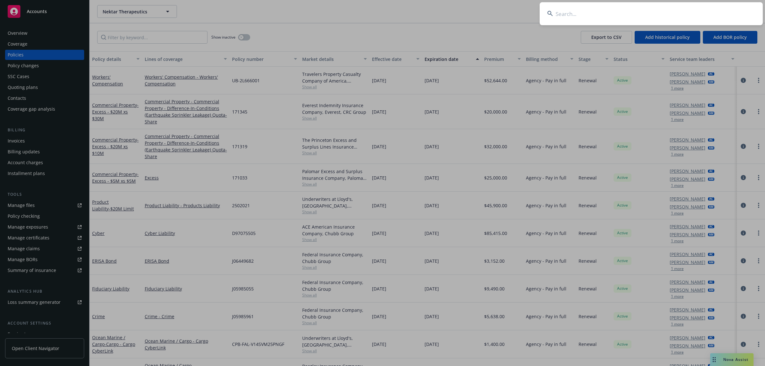
click at [688, 17] on input at bounding box center [651, 13] width 223 height 23
paste input "UB-9s650785"
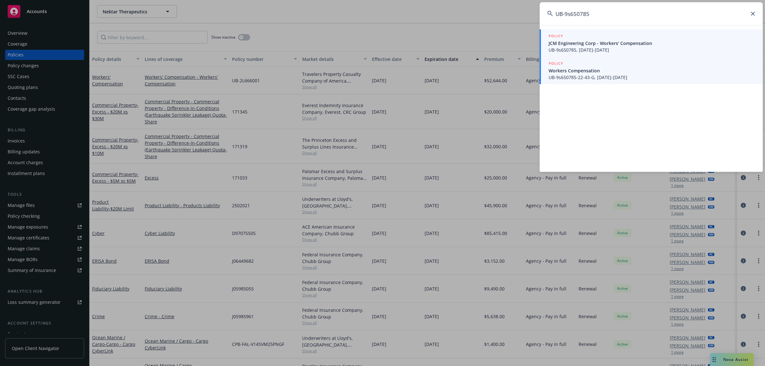
type input "UB-9s650785"
click at [605, 48] on span "UB-9s650785, 12/19/2021-12/19/2022" at bounding box center [651, 50] width 207 height 7
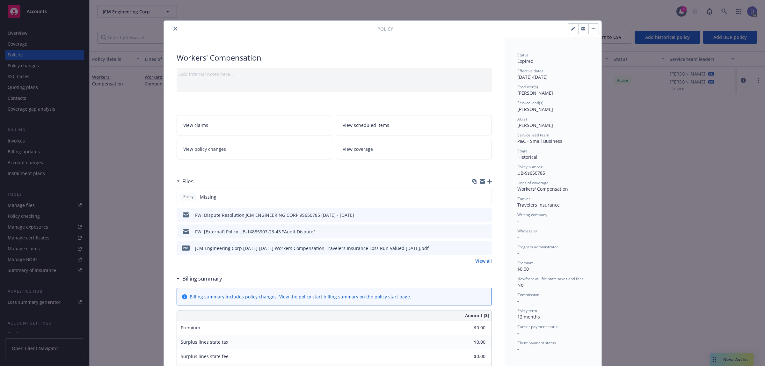
click at [173, 29] on icon "close" at bounding box center [175, 29] width 4 height 4
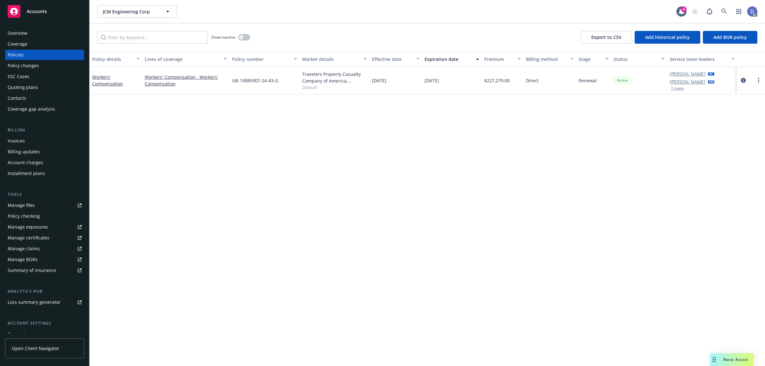
click at [41, 246] on link "Manage claims" at bounding box center [44, 248] width 79 height 10
click at [32, 207] on div "Manage files" at bounding box center [21, 205] width 27 height 10
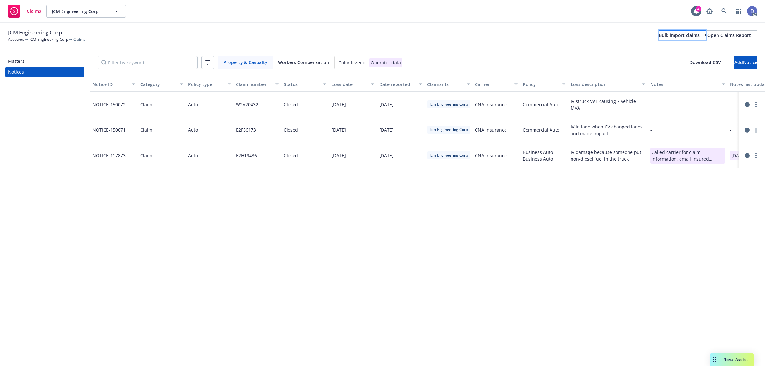
click at [672, 40] on div "Bulk import claims" at bounding box center [682, 36] width 47 height 10
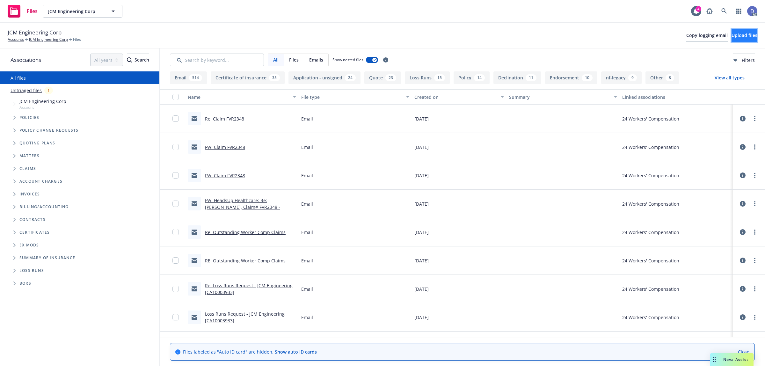
click at [731, 39] on button "Upload files" at bounding box center [744, 35] width 26 height 13
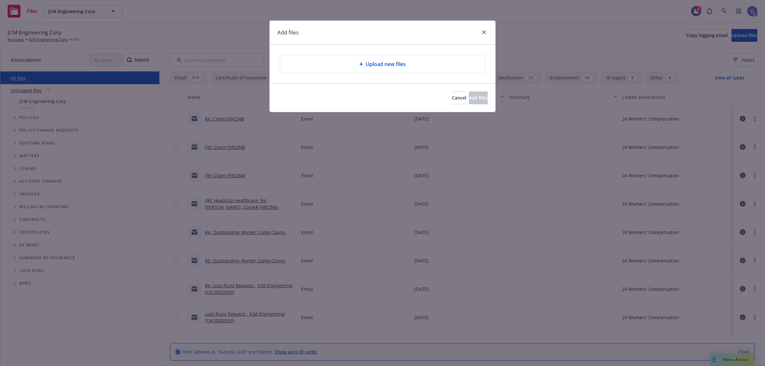
click at [394, 53] on div "Upload new files" at bounding box center [383, 64] width 226 height 39
click at [391, 69] on div "Upload new files" at bounding box center [382, 64] width 205 height 18
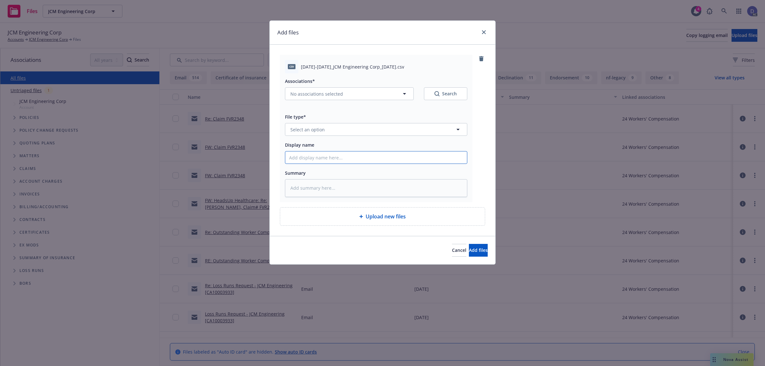
drag, startPoint x: 415, startPoint y: 155, endPoint x: 417, endPoint y: 150, distance: 5.1
click at [415, 155] on input "Display name" at bounding box center [376, 157] width 182 height 12
paste input "[DATE]-[DATE]_JCM Engineering Corp_[DATE]"
type input "[DATE]-[DATE]_JCM Engineering Corp_[DATE]"
type textarea "x"
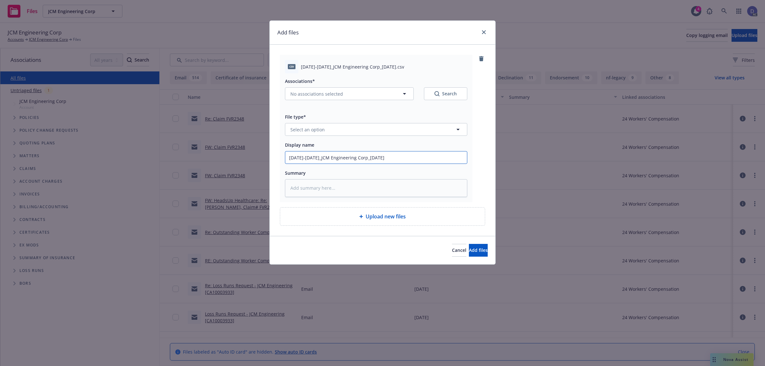
type input "[DATE]-[DATE]_JCM Engineering Corp_[DATE]"
click at [431, 130] on button "Select an option" at bounding box center [376, 129] width 182 height 13
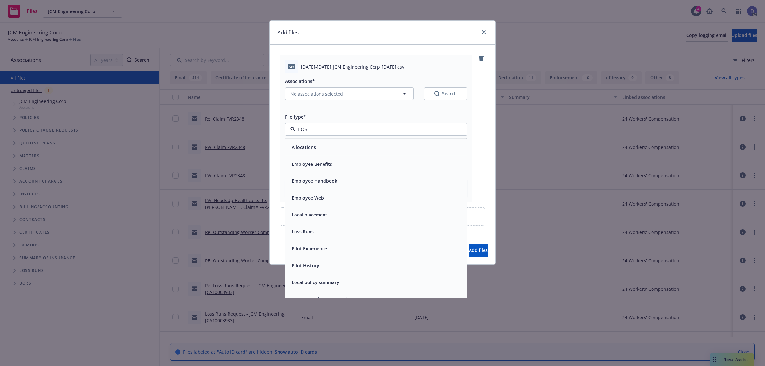
type input "LOSS"
click at [411, 141] on div "Loss Runs" at bounding box center [376, 147] width 182 height 17
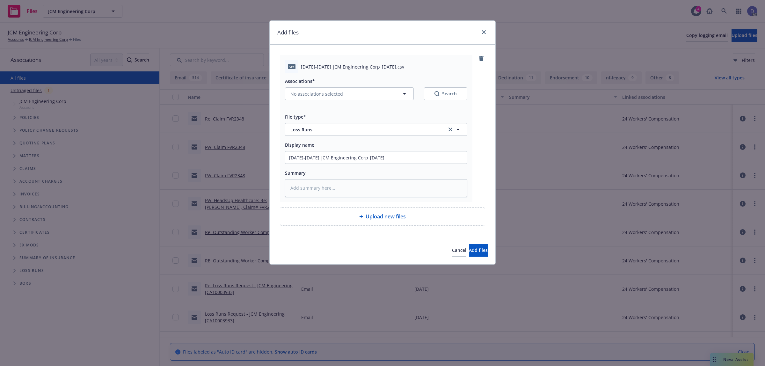
click at [323, 82] on div "Associations*" at bounding box center [376, 81] width 182 height 8
click at [324, 88] on button "No associations selected" at bounding box center [349, 93] width 129 height 13
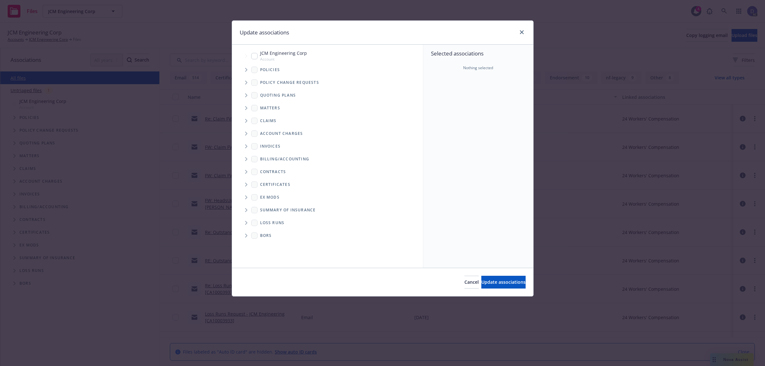
click at [250, 72] on span "Tree Example" at bounding box center [246, 70] width 10 height 10
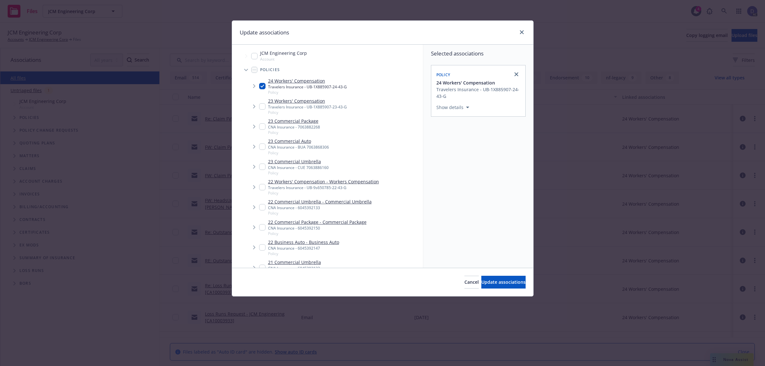
type textarea "x"
click at [329, 195] on span "Policy" at bounding box center [323, 192] width 111 height 5
checkbox input "true"
click at [516, 78] on link "close" at bounding box center [516, 74] width 8 height 8
checkbox input "false"
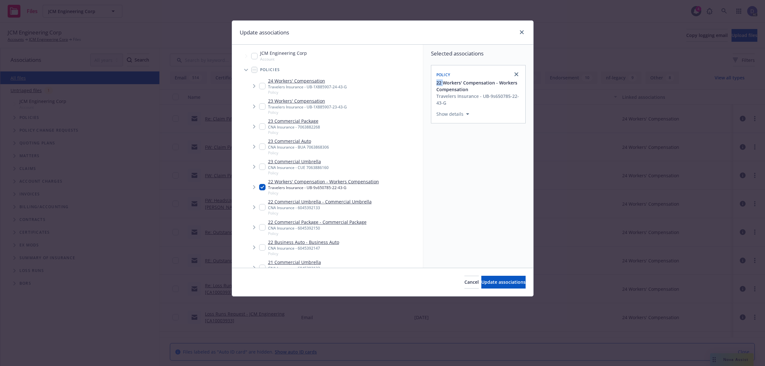
click at [516, 78] on link "close" at bounding box center [516, 74] width 8 height 8
click at [264, 187] on input "Tree Example" at bounding box center [262, 187] width 6 height 6
checkbox input "true"
click at [486, 281] on span "Update associations" at bounding box center [503, 282] width 44 height 6
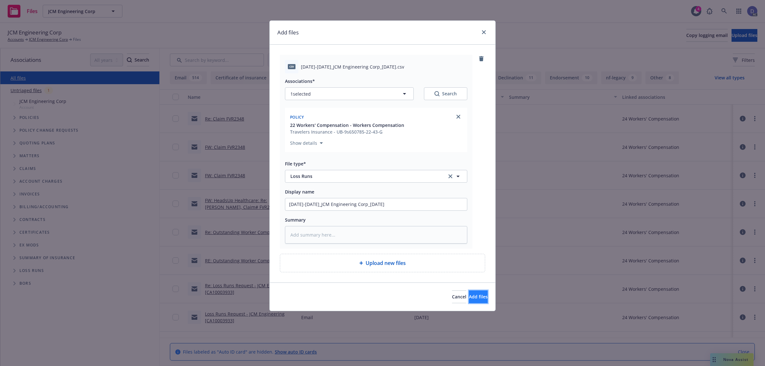
click at [472, 300] on button "Add files" at bounding box center [478, 296] width 19 height 13
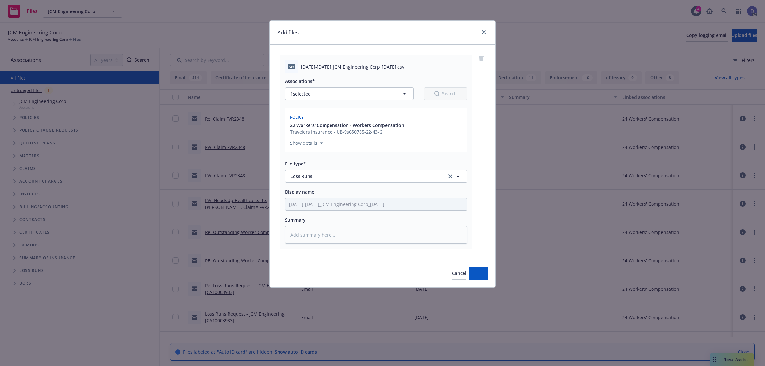
type textarea "x"
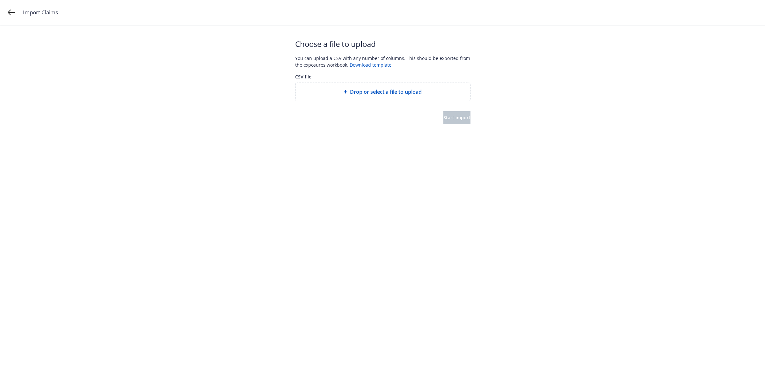
click at [338, 82] on div at bounding box center [382, 81] width 175 height 3
click at [346, 86] on div "Drop or select a file to upload" at bounding box center [382, 92] width 175 height 18
click at [449, 117] on span "Start import" at bounding box center [456, 117] width 27 height 6
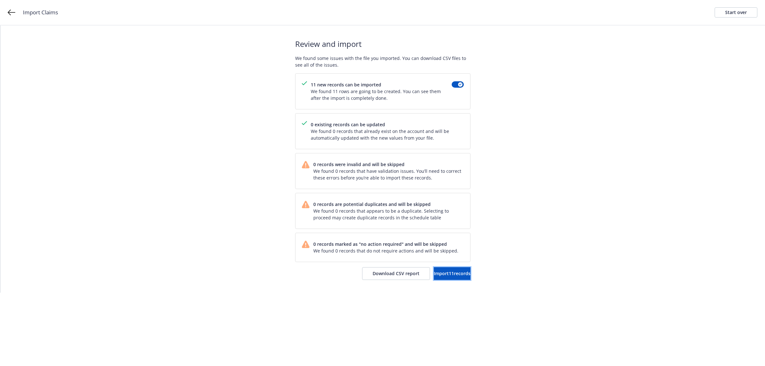
drag, startPoint x: 437, startPoint y: 273, endPoint x: 415, endPoint y: 233, distance: 45.6
click at [437, 273] on span "Import 11 records" at bounding box center [452, 273] width 37 height 6
click at [448, 271] on link "View accounts" at bounding box center [444, 273] width 52 height 13
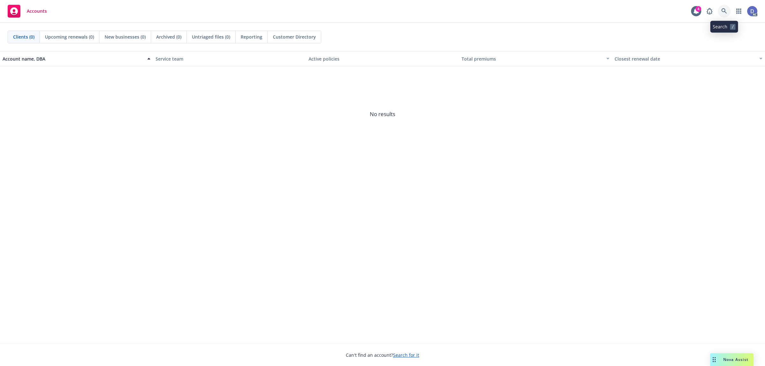
click at [726, 13] on icon at bounding box center [724, 11] width 6 height 6
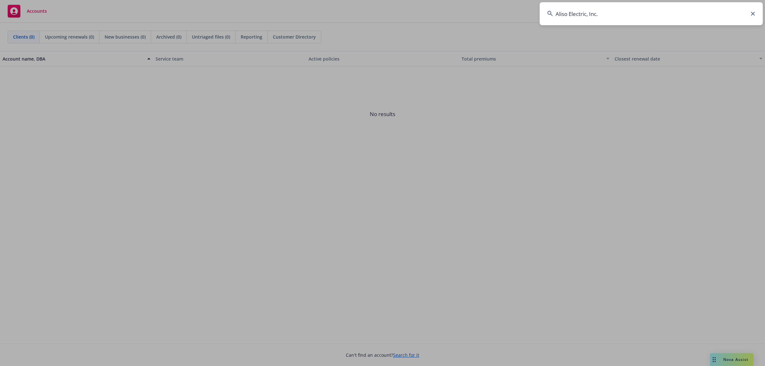
click at [726, 13] on input "Aliso Electric, Inc." at bounding box center [651, 13] width 223 height 23
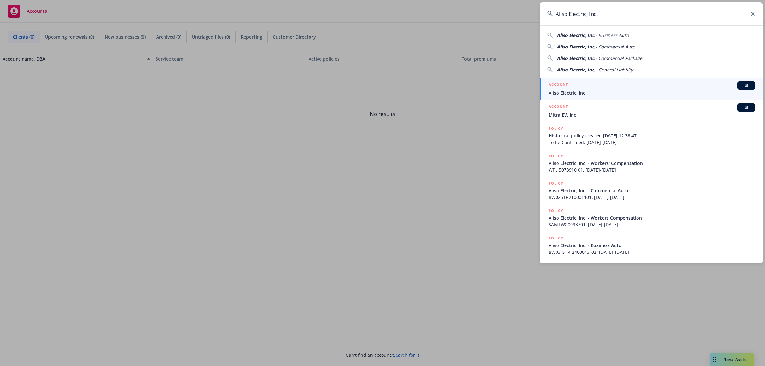
type input "Aliso Electric, Inc."
click at [588, 93] on span "Aliso Electric, Inc." at bounding box center [651, 93] width 207 height 7
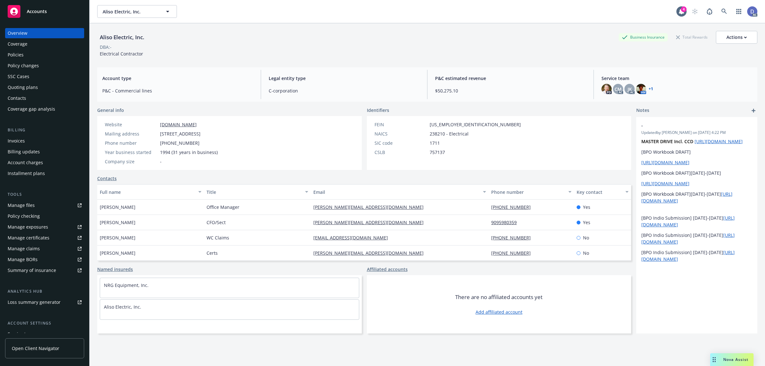
click at [25, 247] on div "Manage claims" at bounding box center [24, 248] width 32 height 10
click at [39, 207] on link "Manage files" at bounding box center [44, 205] width 79 height 10
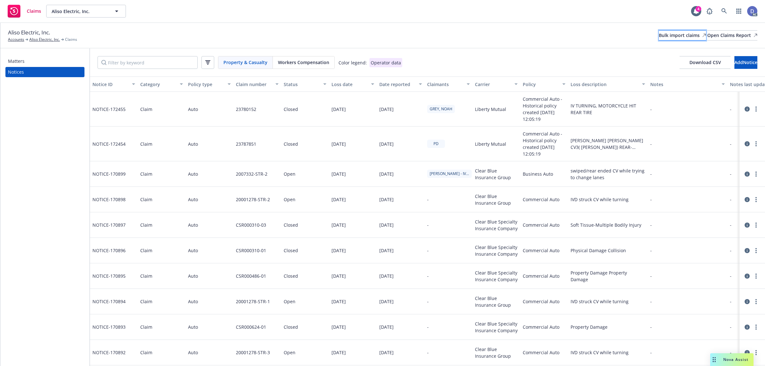
click at [659, 40] on div "Bulk import claims" at bounding box center [682, 36] width 47 height 10
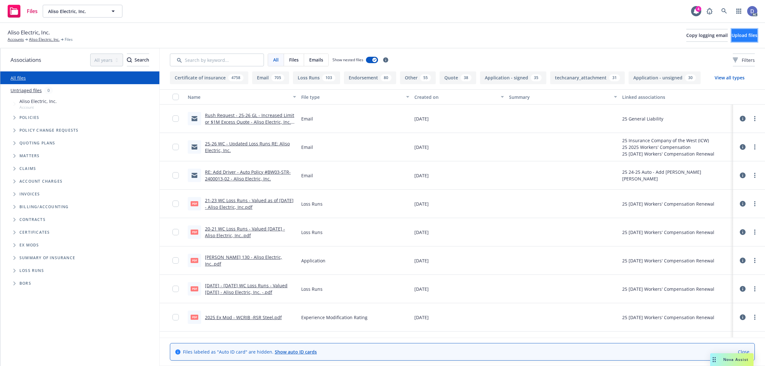
click at [731, 33] on span "Upload files" at bounding box center [744, 35] width 26 height 6
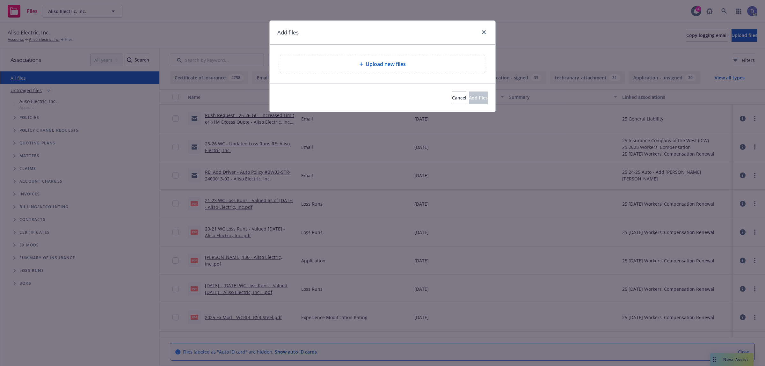
click at [404, 76] on div "Upload new files" at bounding box center [383, 64] width 226 height 39
click at [395, 65] on span "Upload new files" at bounding box center [386, 64] width 40 height 8
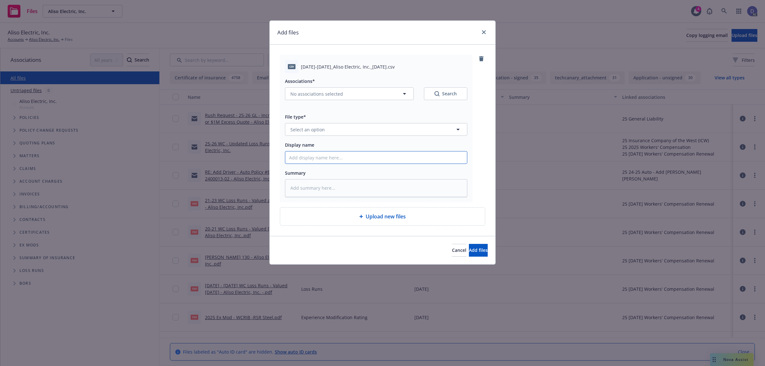
click at [337, 158] on input "Display name" at bounding box center [376, 157] width 182 height 12
paste input "[DATE]-[DATE]_Aliso Electric, Inc._[DATE]"
type input "[DATE]-[DATE]_Aliso Electric, Inc._[DATE]"
type textarea "x"
type input "[DATE]-[DATE]_Aliso Electric, Inc._[DATE]"
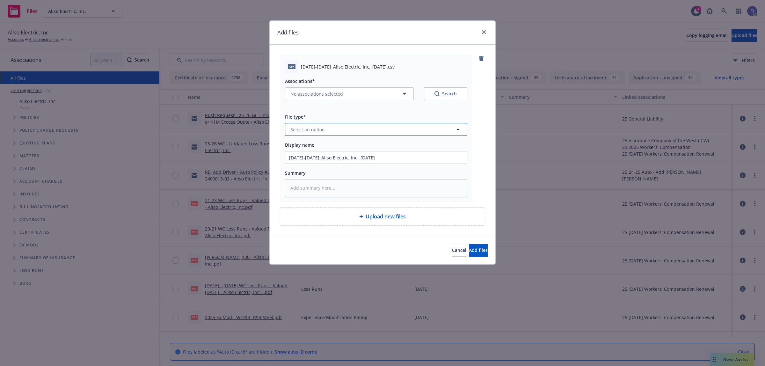
click at [362, 134] on button "Select an option" at bounding box center [376, 129] width 182 height 13
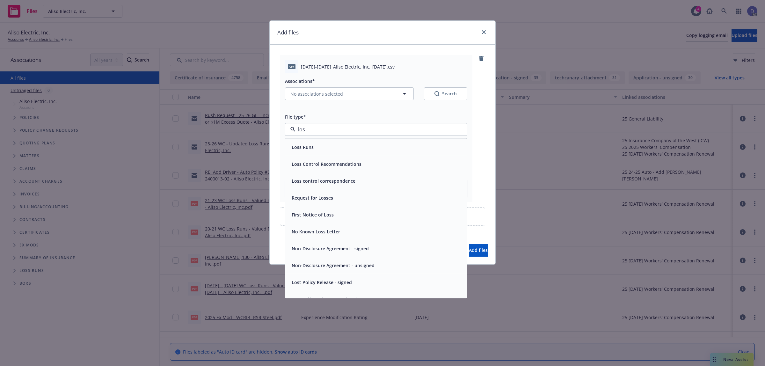
type input "loss"
click at [356, 144] on div "Loss Runs" at bounding box center [376, 146] width 174 height 9
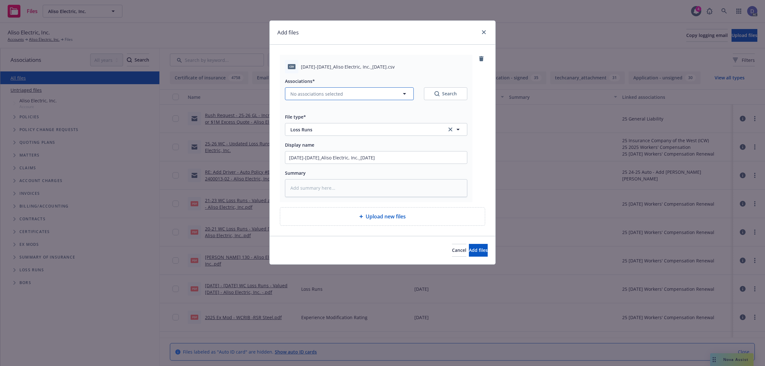
click at [349, 98] on button "No associations selected" at bounding box center [349, 93] width 129 height 13
type textarea "x"
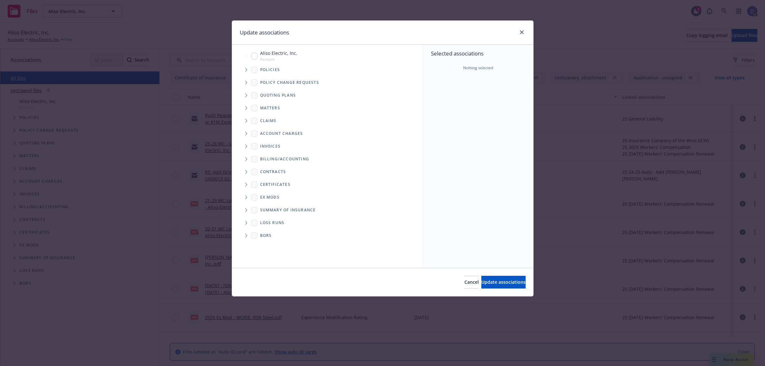
click at [249, 72] on span "Tree Example" at bounding box center [246, 70] width 10 height 10
click at [474, 99] on div "Selected associations Nothing selected" at bounding box center [478, 156] width 110 height 223
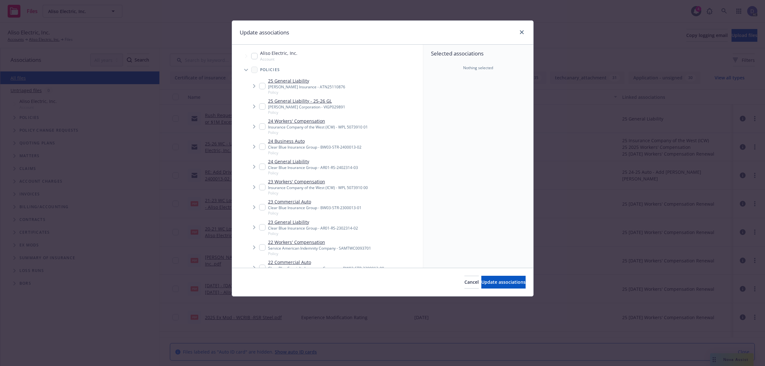
click at [262, 204] on input "Tree Example" at bounding box center [262, 207] width 6 height 6
checkbox input "true"
click at [481, 286] on button "Update associations" at bounding box center [503, 282] width 44 height 13
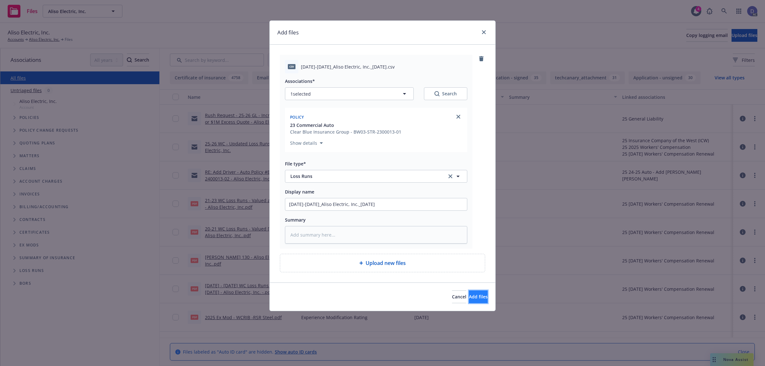
click at [469, 296] on span "Add files" at bounding box center [478, 296] width 19 height 6
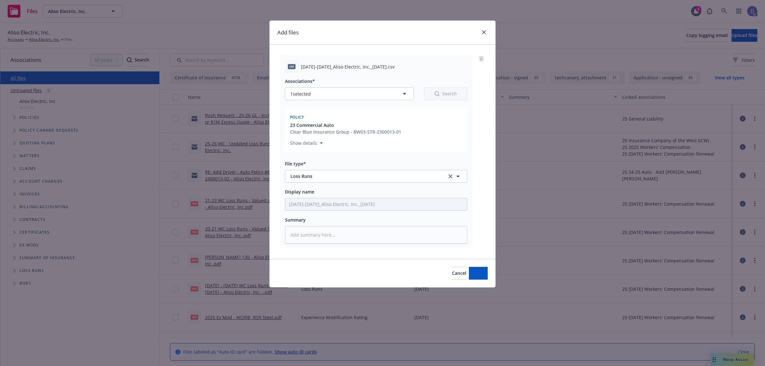
type textarea "x"
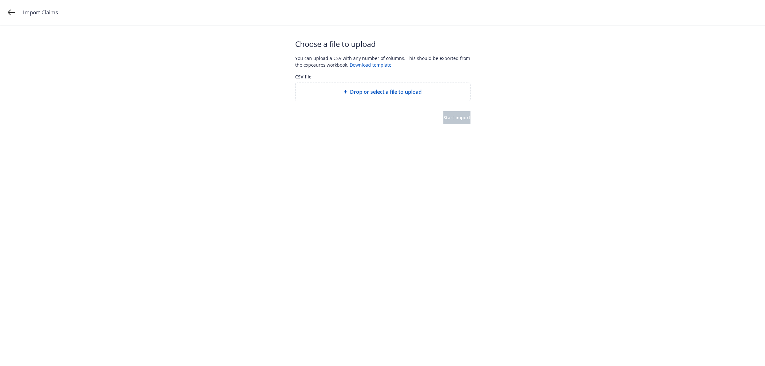
click at [391, 91] on span "Drop or select a file to upload" at bounding box center [386, 92] width 72 height 8
click at [452, 120] on span "Start import" at bounding box center [456, 117] width 27 height 6
click at [437, 94] on html "Import Claims Start over Your file is being processed... Depending on the size …" at bounding box center [382, 47] width 765 height 94
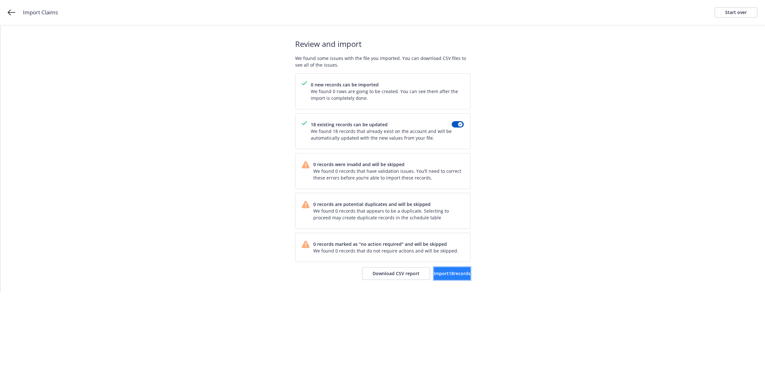
click at [436, 278] on button "Import 18 records" at bounding box center [452, 273] width 37 height 13
click at [442, 278] on link "View accounts" at bounding box center [444, 273] width 52 height 13
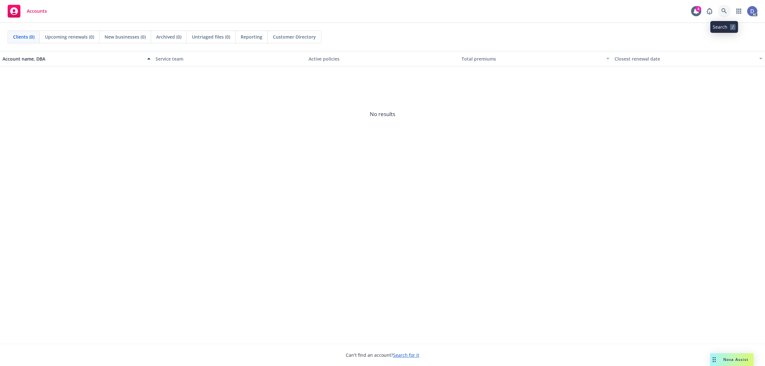
click at [728, 11] on link at bounding box center [724, 11] width 13 height 13
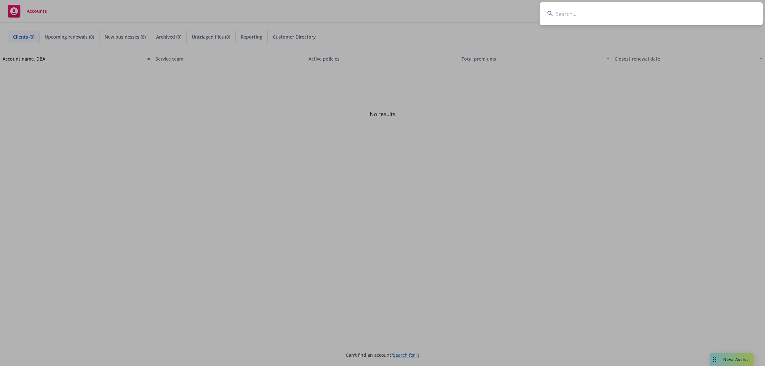
type input "BA040000033493"
click at [728, 11] on input "BA040000033493" at bounding box center [651, 13] width 223 height 23
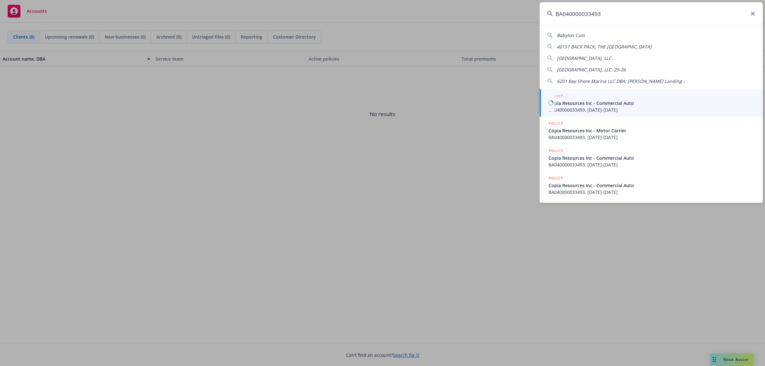
click at [622, 106] on span "BA040000033493, 04/24/2020-04/24/2021" at bounding box center [651, 109] width 207 height 7
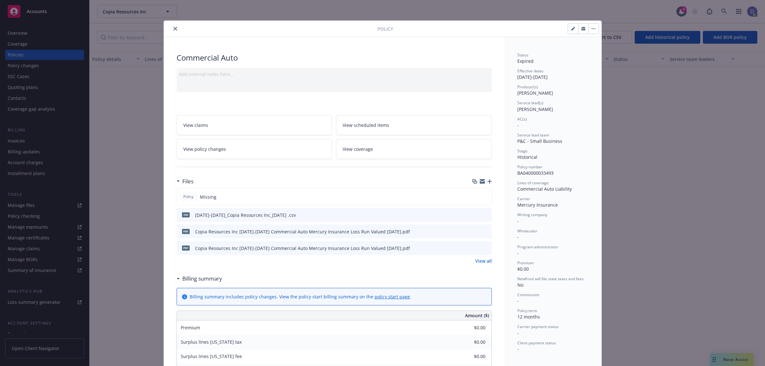
click at [173, 30] on icon "close" at bounding box center [175, 29] width 4 height 4
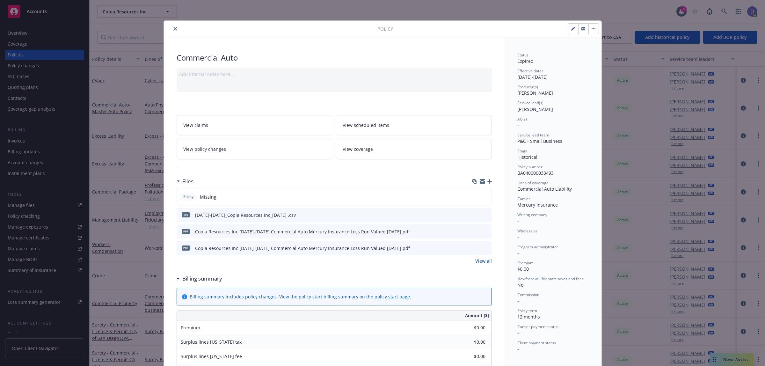
click at [175, 27] on button "close" at bounding box center [175, 29] width 8 height 8
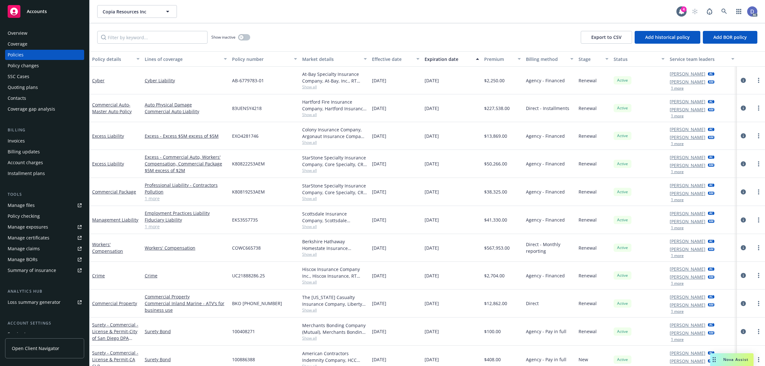
click at [27, 34] on div "Overview" at bounding box center [45, 33] width 74 height 10
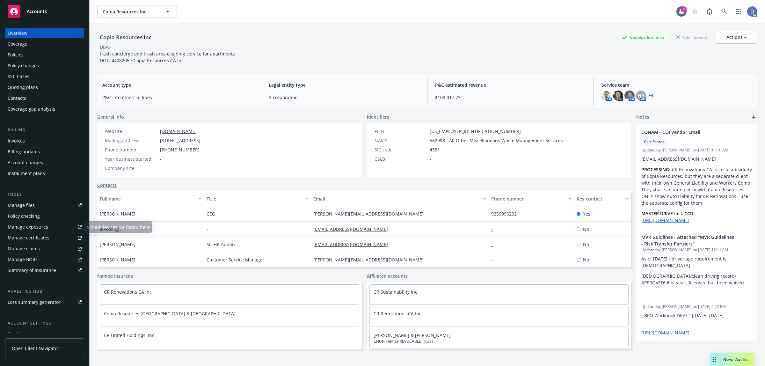
click at [30, 246] on div "Manage claims" at bounding box center [24, 248] width 32 height 10
click at [26, 203] on div "Manage files" at bounding box center [21, 205] width 27 height 10
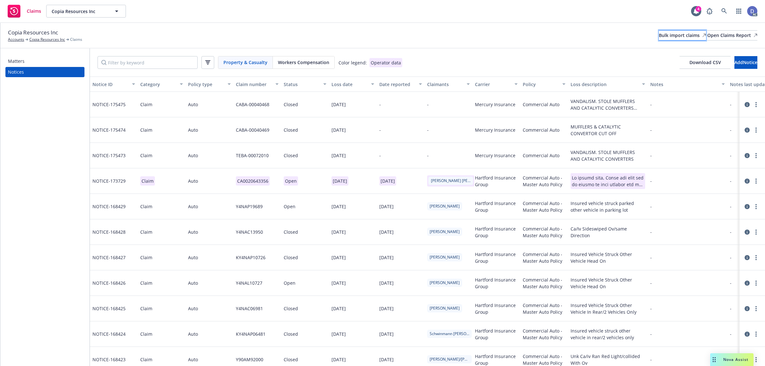
click at [659, 33] on div "Bulk import claims" at bounding box center [682, 36] width 47 height 10
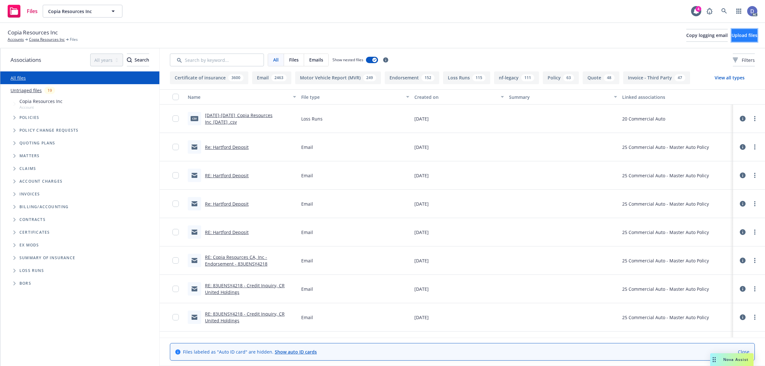
click at [736, 36] on span "Upload files" at bounding box center [744, 35] width 26 height 6
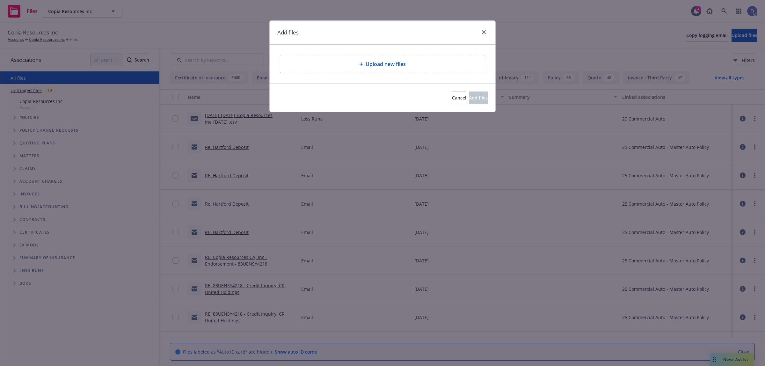
click at [367, 64] on span "Upload new files" at bounding box center [386, 64] width 40 height 8
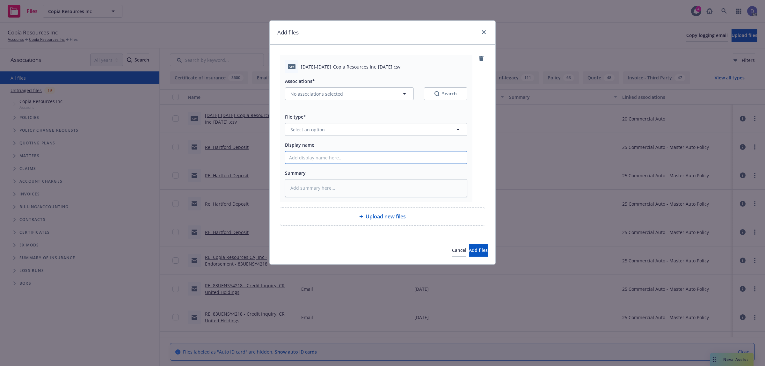
click at [440, 157] on input "Display name" at bounding box center [376, 157] width 182 height 12
paste input "[DATE]-[DATE]_Copia Resources Inc_[DATE]"
type input "2017-2021_Copia Resources Inc_11-12-2024"
type textarea "x"
type input "2017-2021_Copia Resources Inc_11-12-2024"
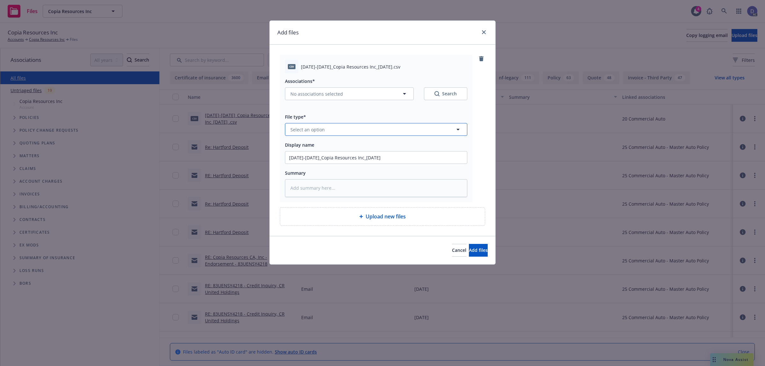
click at [453, 134] on button "Select an option" at bounding box center [376, 129] width 182 height 13
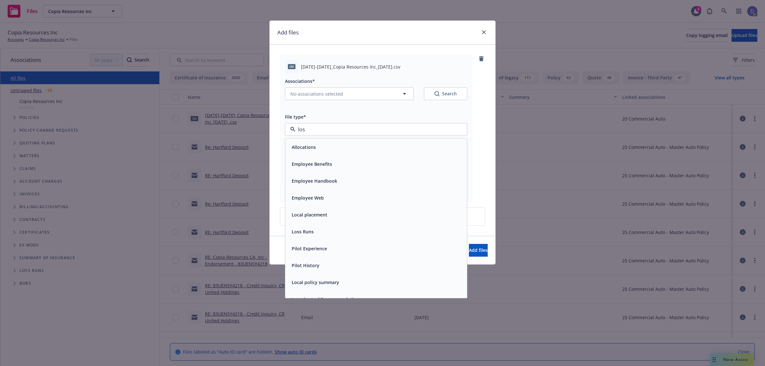
type input "loss"
click at [415, 149] on div "Loss Runs" at bounding box center [376, 146] width 174 height 9
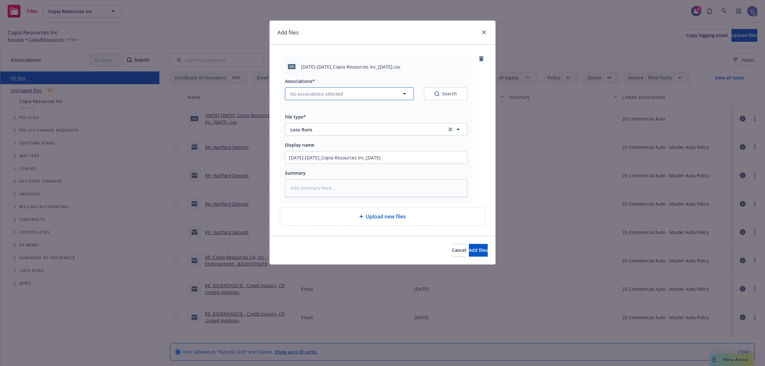
click at [336, 93] on span "No associations selected" at bounding box center [316, 94] width 53 height 7
type textarea "x"
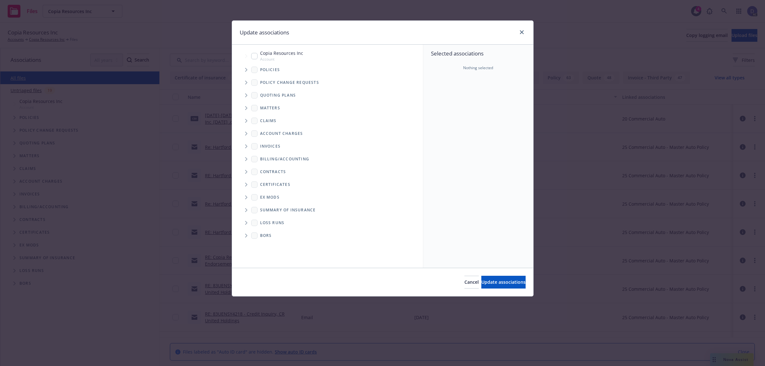
click at [247, 70] on icon "Tree Example" at bounding box center [246, 70] width 2 height 4
click at [434, 91] on div "Selected associations Nothing selected" at bounding box center [478, 156] width 110 height 223
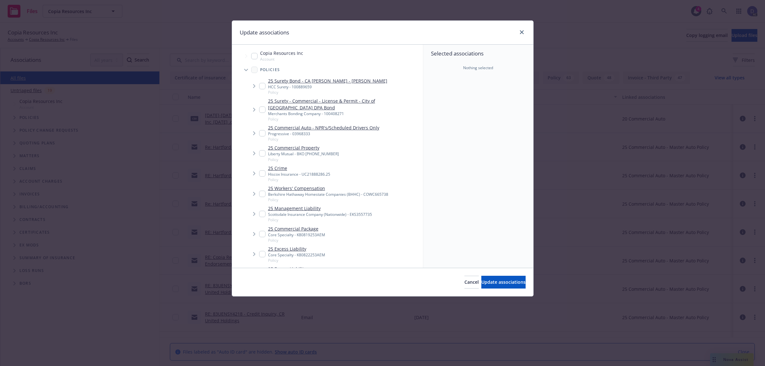
scroll to position [1119, 0]
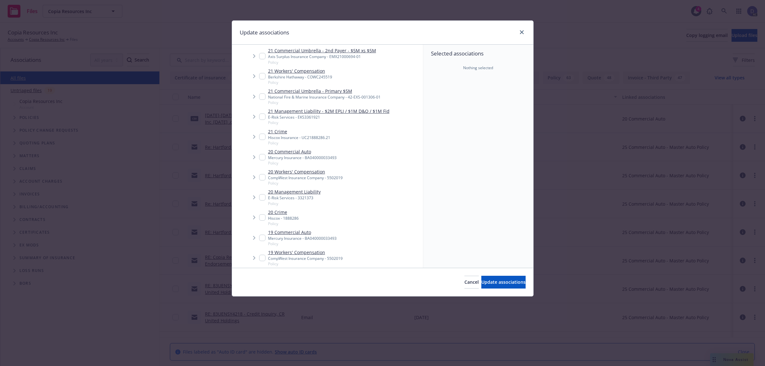
click at [263, 158] on input "Tree Example" at bounding box center [262, 157] width 6 height 6
checkbox input "true"
click at [482, 279] on span "Update associations" at bounding box center [503, 282] width 44 height 6
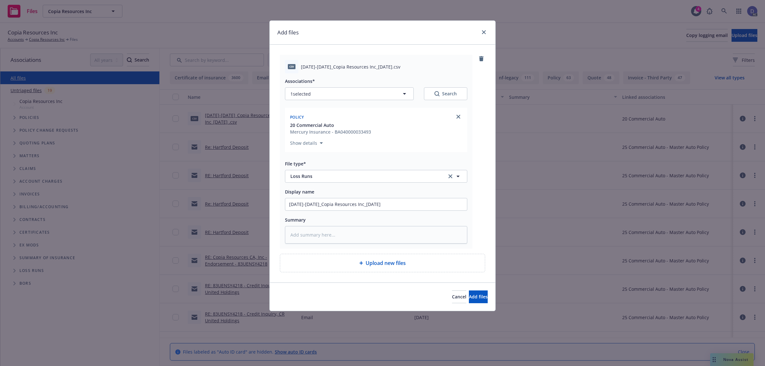
click at [458, 290] on div "Cancel Add files" at bounding box center [383, 296] width 226 height 28
click at [469, 292] on button "Add files" at bounding box center [478, 296] width 19 height 13
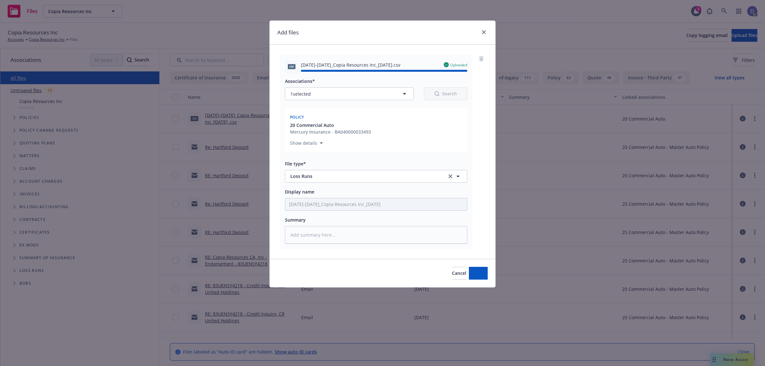
type textarea "x"
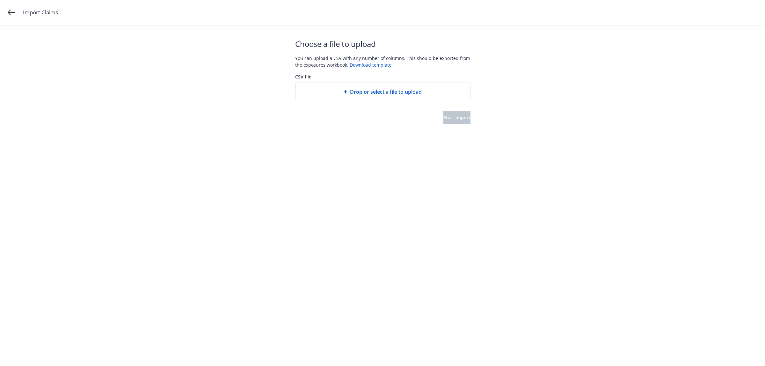
click at [368, 83] on div "Drop or select a file to upload" at bounding box center [382, 92] width 175 height 18
click at [457, 124] on div "Choose a file to upload You can upload a CSV with any number of columns. This s…" at bounding box center [382, 80] width 175 height 111
click at [457, 121] on button "Start import" at bounding box center [456, 117] width 27 height 13
click at [457, 94] on html "Import Claims Start over Your file is being processed... Depending on the size …" at bounding box center [382, 47] width 765 height 94
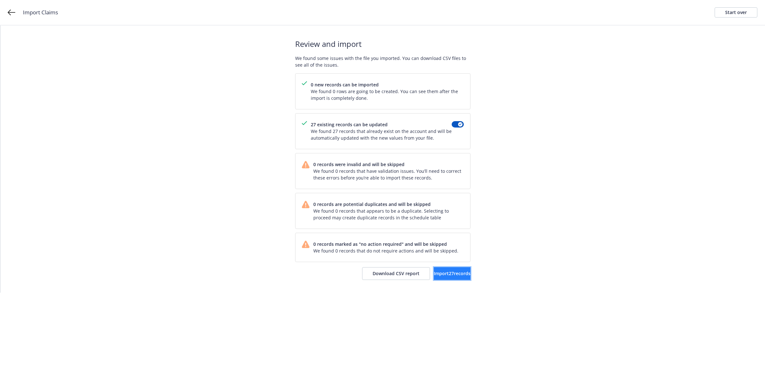
click at [434, 269] on button "Import 27 records" at bounding box center [452, 273] width 37 height 13
click at [442, 269] on link "View accounts" at bounding box center [444, 273] width 52 height 13
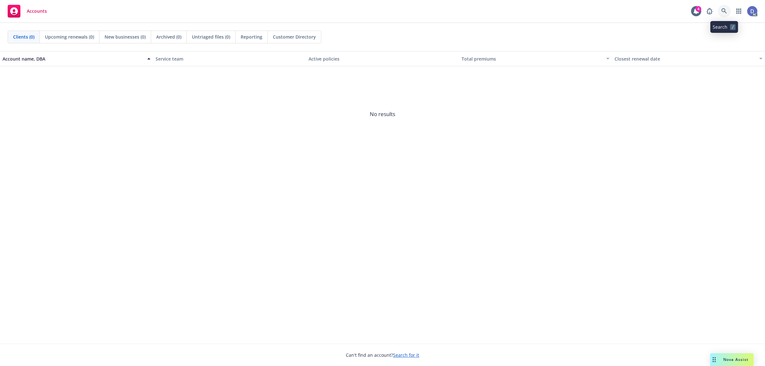
click at [721, 16] on link at bounding box center [724, 11] width 13 height 13
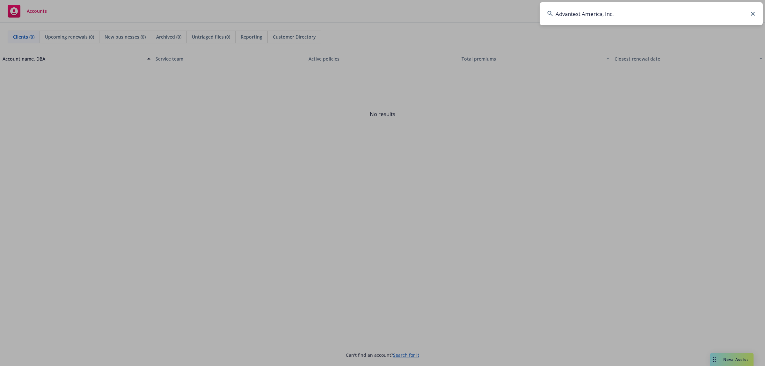
click at [721, 16] on input "Advantest America, Inc." at bounding box center [651, 13] width 223 height 23
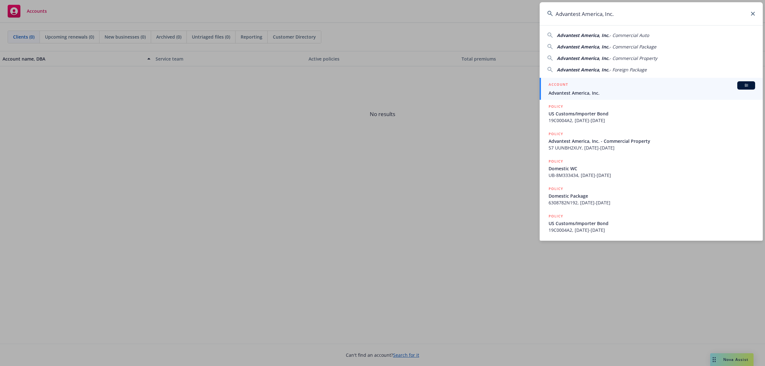
type input "Advantest America, Inc."
click at [614, 83] on div "ACCOUNT BI" at bounding box center [651, 85] width 207 height 8
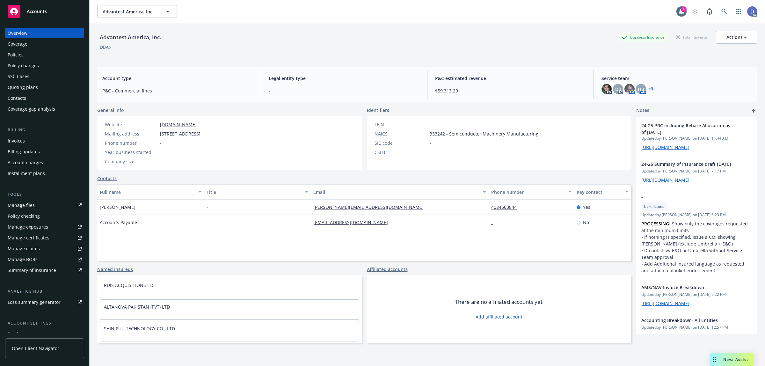
click at [28, 251] on div "Manage claims" at bounding box center [24, 248] width 32 height 10
click at [15, 207] on div "Manage files" at bounding box center [21, 205] width 27 height 10
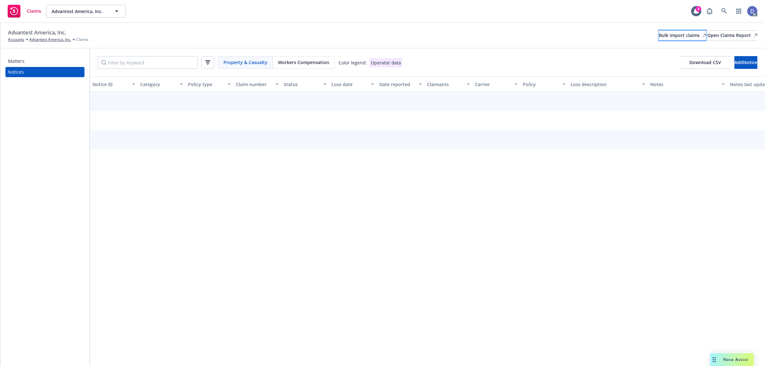
click at [659, 37] on div "Bulk import claims" at bounding box center [682, 36] width 47 height 10
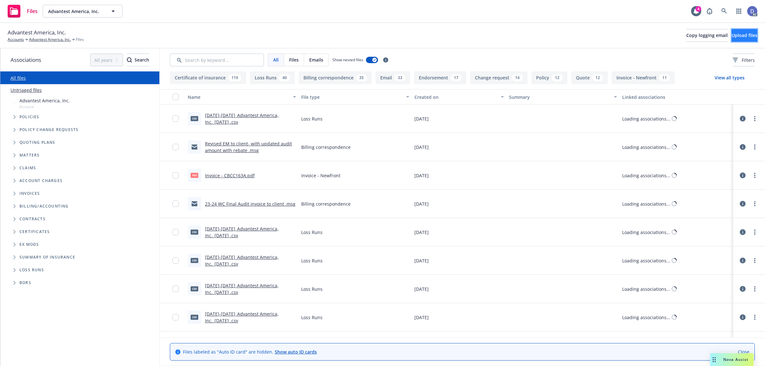
click at [731, 32] on button "Upload files" at bounding box center [744, 35] width 26 height 13
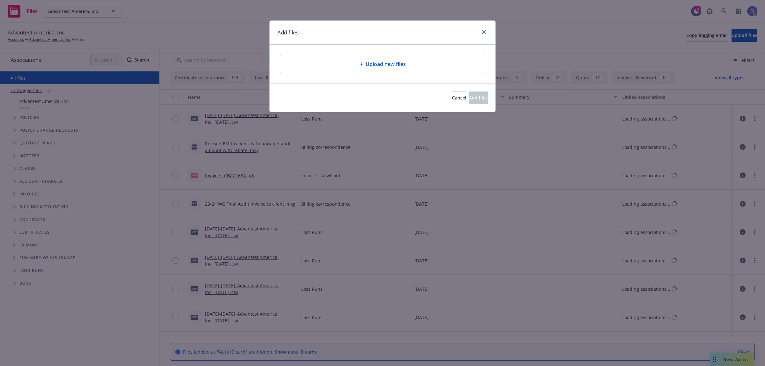
click at [373, 60] on div "Upload new files" at bounding box center [382, 64] width 205 height 18
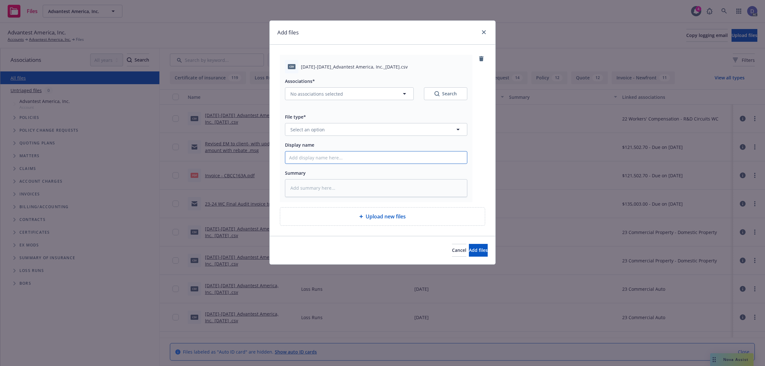
click at [393, 156] on input "Display name" at bounding box center [376, 157] width 182 height 12
paste input "[DATE]-[DATE]_Advantest America, Inc._[DATE]"
type input "[DATE]-[DATE]_Advantest America, Inc._[DATE]"
type textarea "x"
type input "[DATE]-[DATE]_Advantest America, Inc._[DATE]"
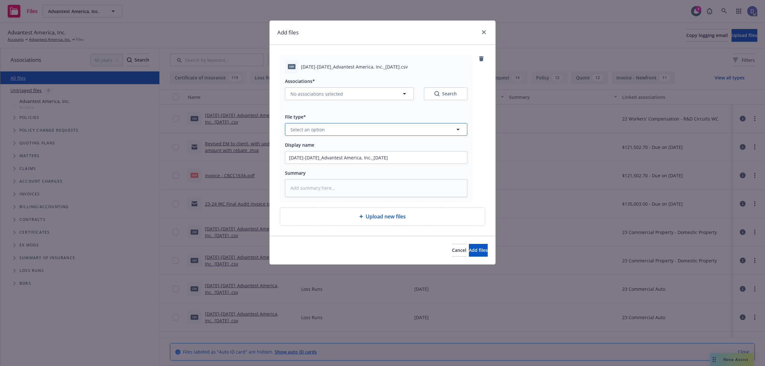
click at [418, 136] on button "Select an option" at bounding box center [376, 129] width 182 height 13
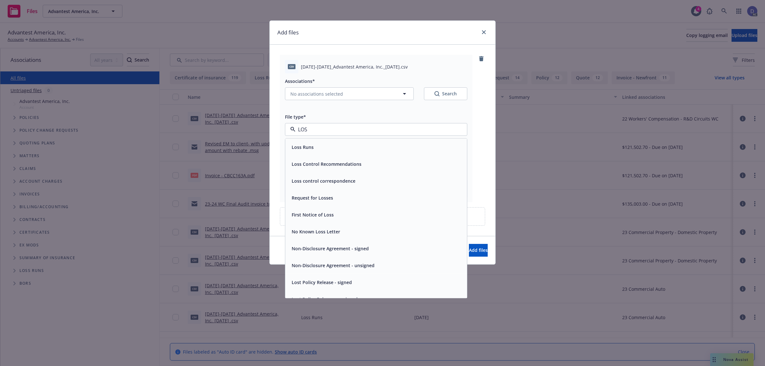
type input "LOSS"
click at [405, 142] on div "Loss Runs" at bounding box center [376, 147] width 182 height 17
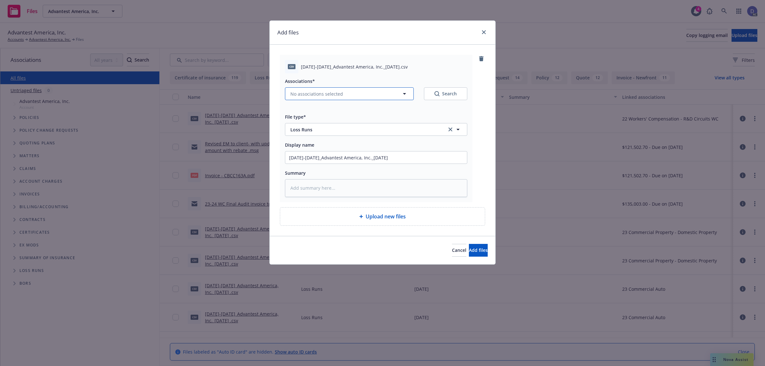
click at [344, 89] on button "No associations selected" at bounding box center [349, 93] width 129 height 13
type textarea "x"
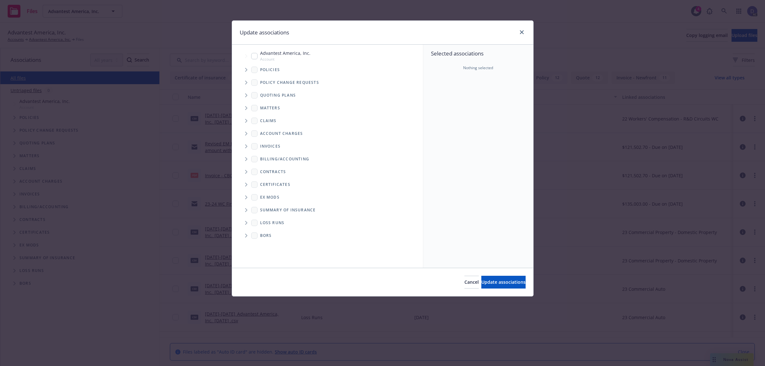
click at [247, 71] on icon "Tree Example" at bounding box center [246, 70] width 3 height 4
click at [445, 86] on div "Selected associations Nothing selected" at bounding box center [478, 156] width 110 height 223
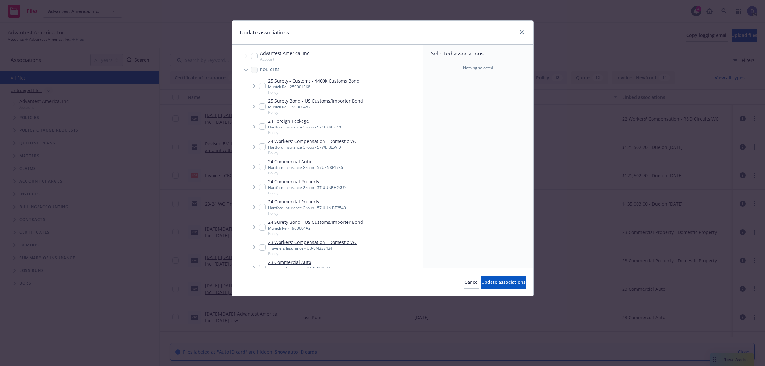
scroll to position [3, 0]
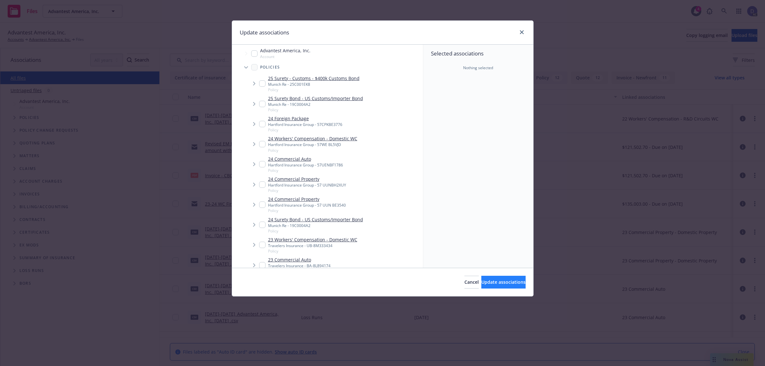
click at [264, 264] on div "23 Commercial Auto Travelers Insurance - BA-8L894174 Policy" at bounding box center [294, 265] width 71 height 18
checkbox input "true"
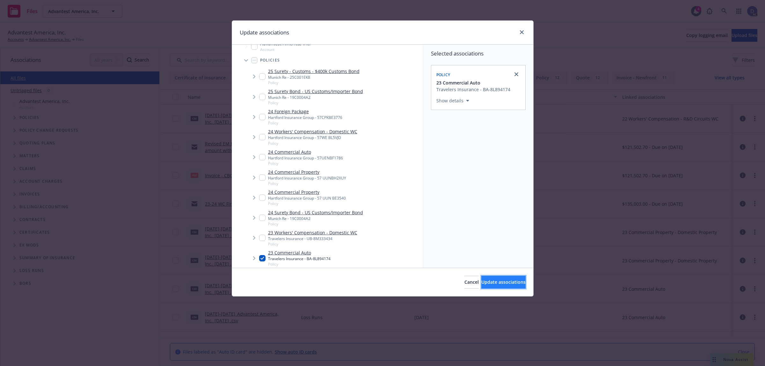
click at [496, 284] on span "Update associations" at bounding box center [503, 282] width 44 height 6
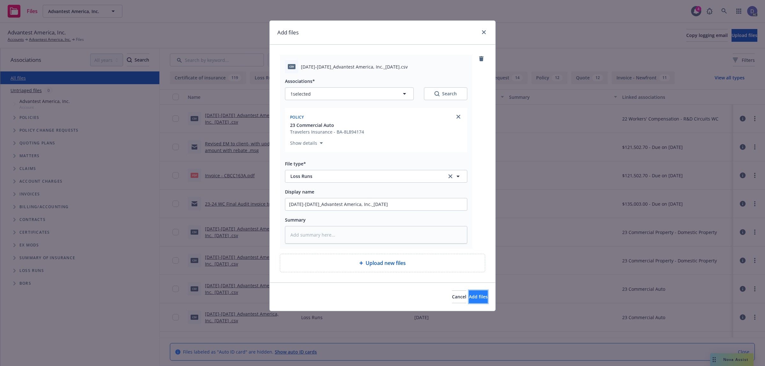
click at [469, 292] on button "Add files" at bounding box center [478, 296] width 19 height 13
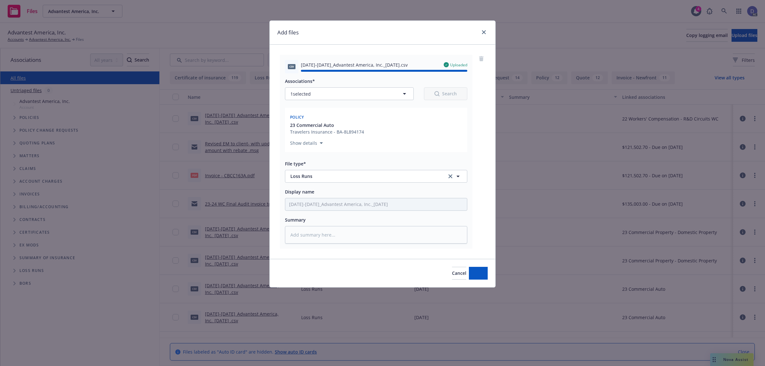
type textarea "x"
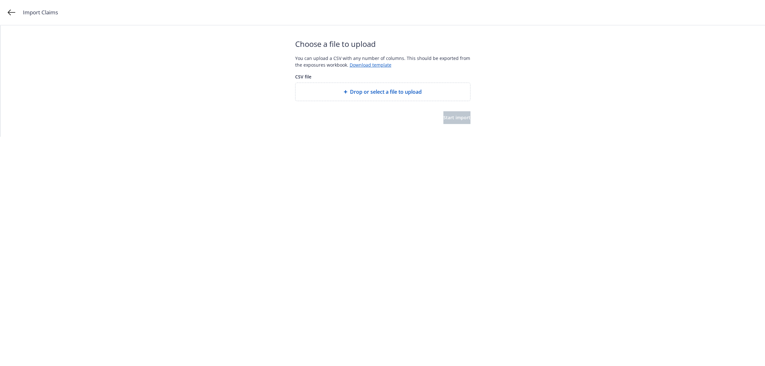
click at [348, 88] on div "Drop or select a file to upload" at bounding box center [383, 92] width 164 height 8
click at [456, 125] on div "Choose a file to upload You can upload a CSV with any number of columns. This s…" at bounding box center [382, 80] width 175 height 111
click at [452, 121] on button "Start import" at bounding box center [456, 117] width 27 height 13
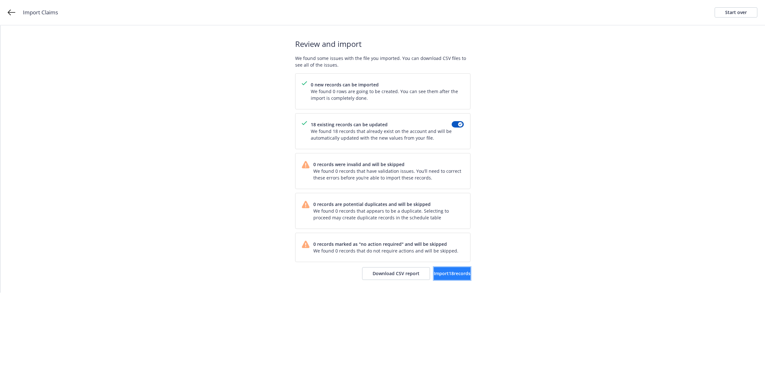
click at [442, 280] on button "Import 18 records" at bounding box center [452, 273] width 37 height 13
click at [434, 269] on link "View accounts" at bounding box center [444, 273] width 52 height 13
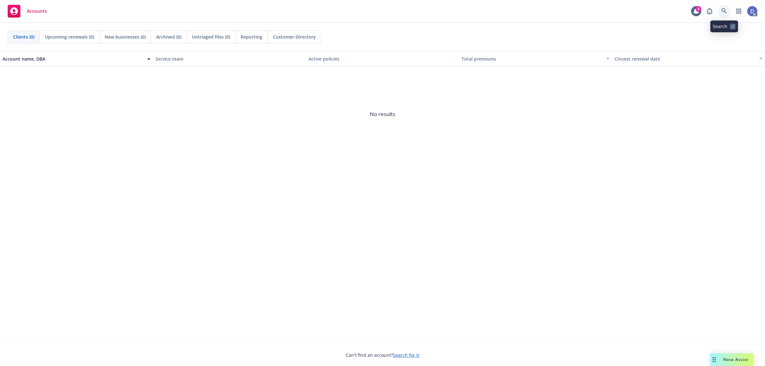
click at [725, 14] on icon at bounding box center [724, 11] width 6 height 6
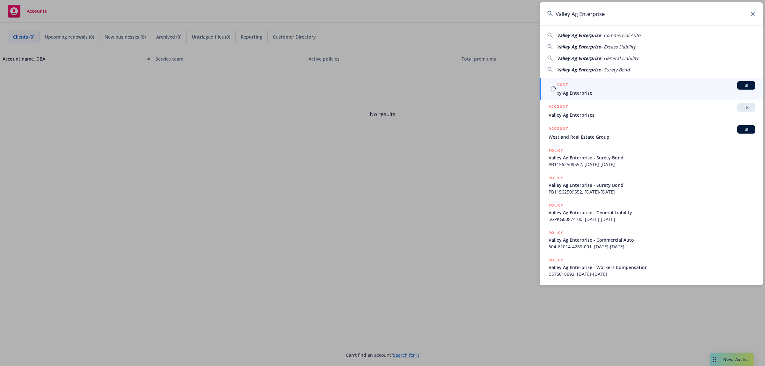
type input "Valley Ag Enterprise"
click at [591, 96] on link "ACCOUNT BI Valley Ag Enterprise" at bounding box center [651, 89] width 223 height 22
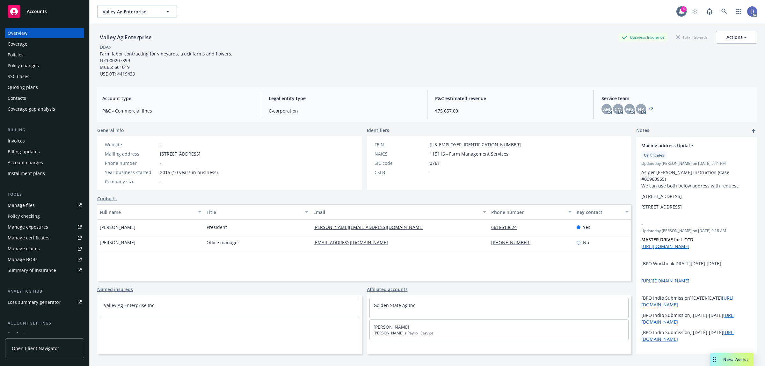
click at [32, 251] on div "Manage claims" at bounding box center [24, 248] width 32 height 10
click at [22, 202] on div "Manage files" at bounding box center [21, 205] width 27 height 10
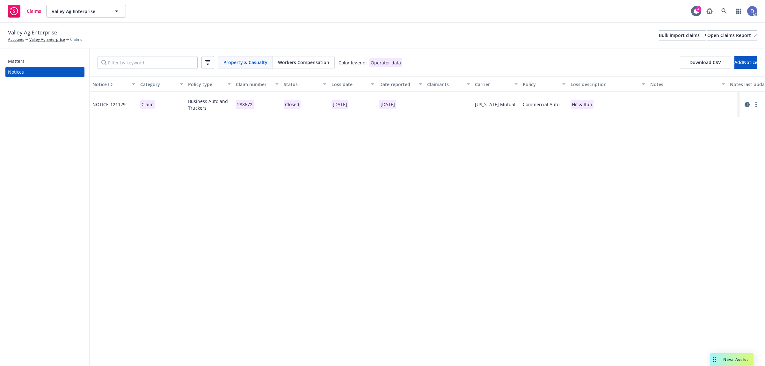
click at [654, 40] on div "Valley Ag Enterprise Accounts Valley Ag Enterprise Claims Bulk import claims Op…" at bounding box center [382, 35] width 749 height 14
click at [662, 36] on div "Bulk import claims" at bounding box center [682, 36] width 47 height 10
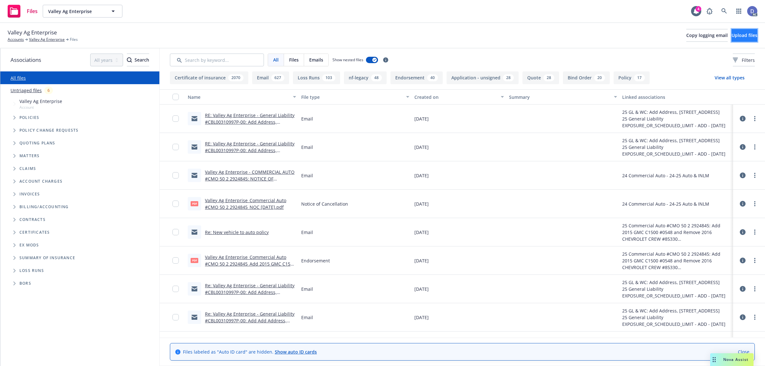
click at [731, 33] on span "Upload files" at bounding box center [744, 35] width 26 height 6
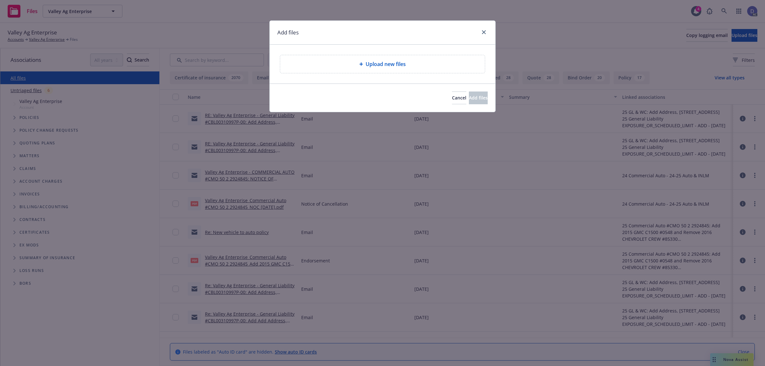
click at [386, 69] on div "Upload new files" at bounding box center [382, 64] width 205 height 18
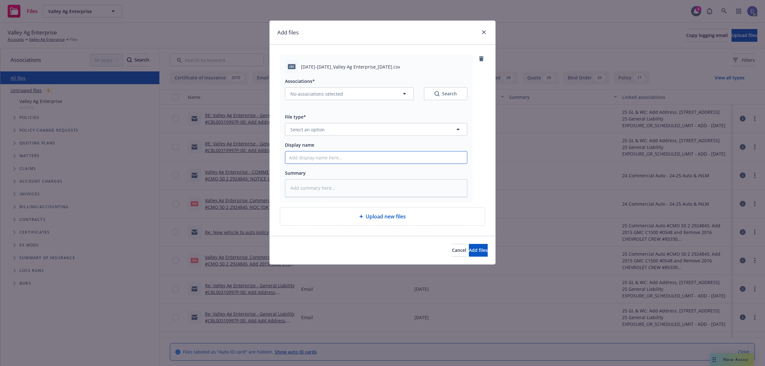
click at [316, 156] on input "Display name" at bounding box center [376, 157] width 182 height 12
paste input "2021-2024_Valley Ag Enterprise_10-26-2024"
type input "2021-2024_Valley Ag Enterprise_10-26-2024"
type textarea "x"
type input "2021-2024_Valley Ag Enterprise_10-26-2024"
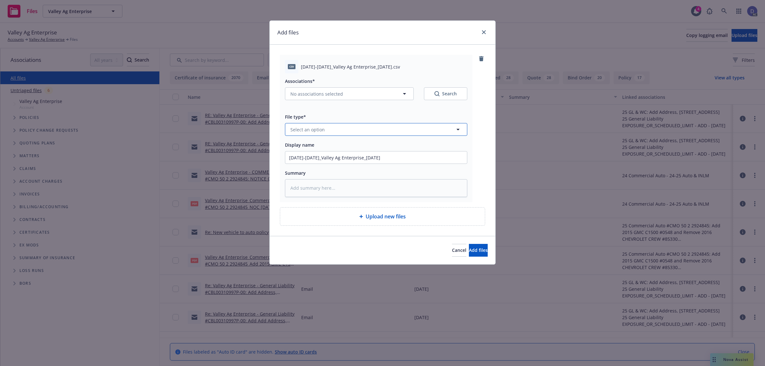
click at [351, 129] on button "Select an option" at bounding box center [376, 129] width 182 height 13
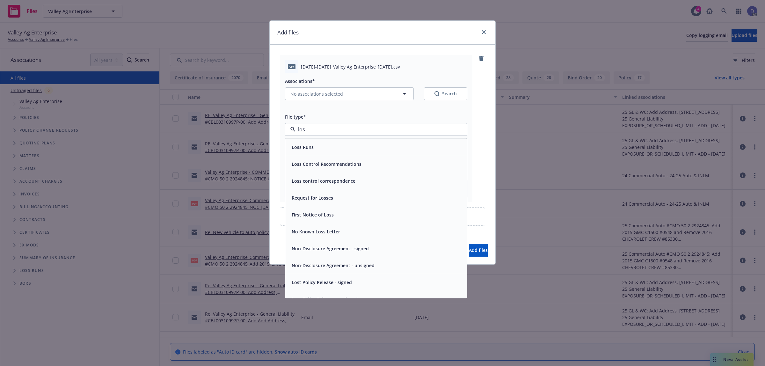
type input "loss"
click at [328, 141] on div "Loss Runs" at bounding box center [376, 147] width 182 height 17
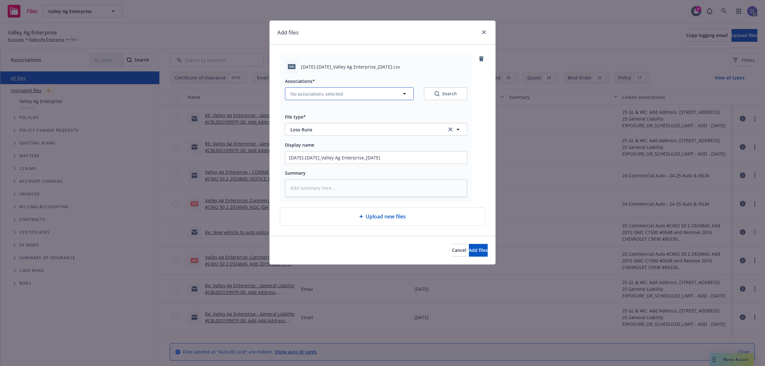
click at [346, 99] on button "No associations selected" at bounding box center [349, 93] width 129 height 13
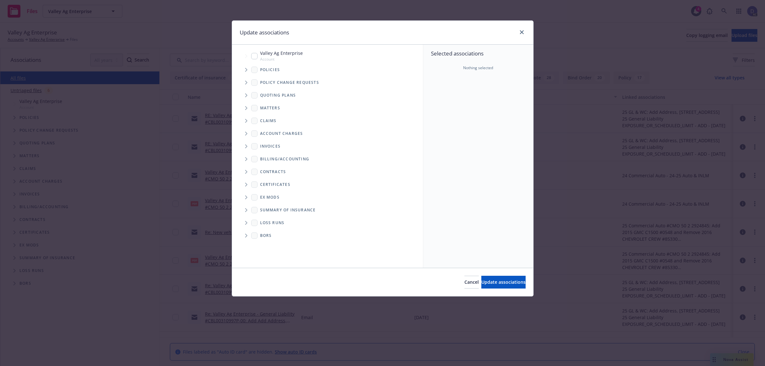
click at [244, 72] on span "Tree Example" at bounding box center [246, 70] width 10 height 10
click at [455, 83] on div "Selected associations Nothing selected" at bounding box center [478, 156] width 110 height 223
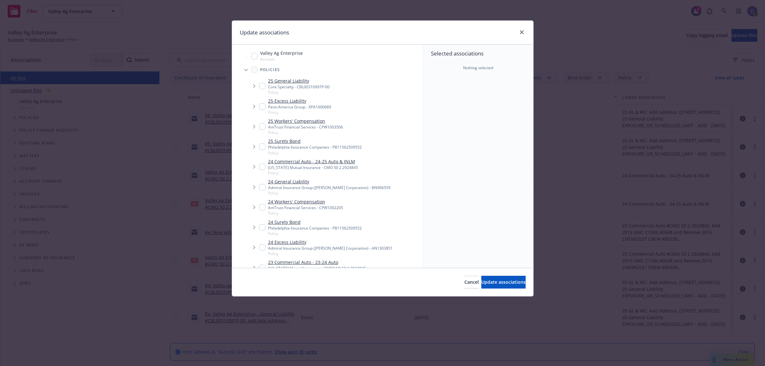
scroll to position [152, 0]
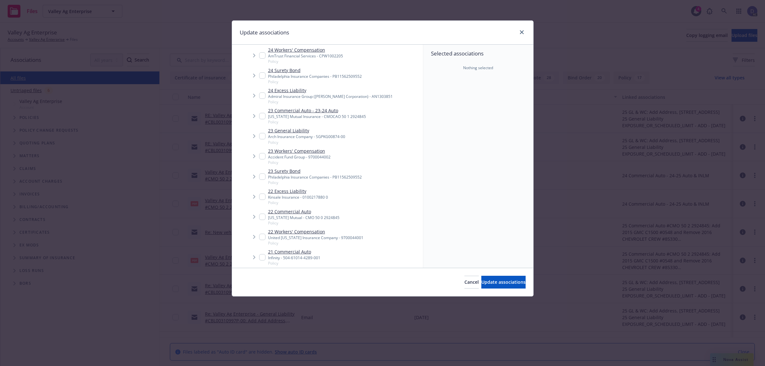
click at [259, 159] on span "Tree Example" at bounding box center [254, 156] width 10 height 10
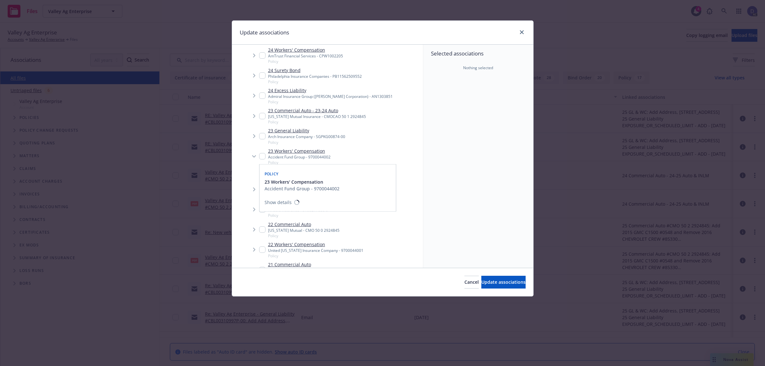
type textarea "x"
click at [262, 158] on input "Tree Example" at bounding box center [262, 156] width 6 height 6
checkbox input "true"
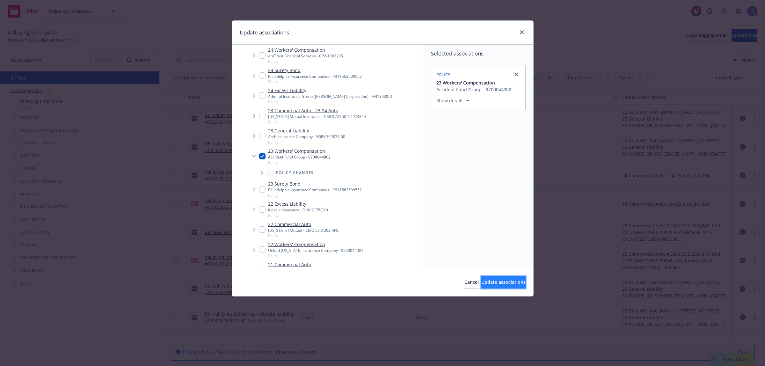
click at [515, 284] on span "Update associations" at bounding box center [503, 282] width 44 height 6
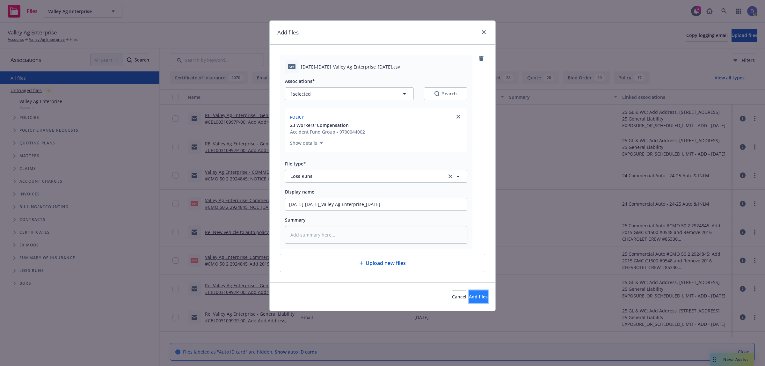
click at [469, 300] on span "Add files" at bounding box center [478, 296] width 19 height 6
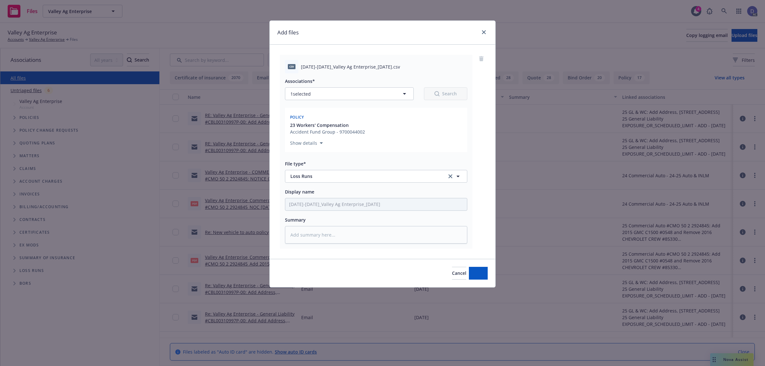
type textarea "x"
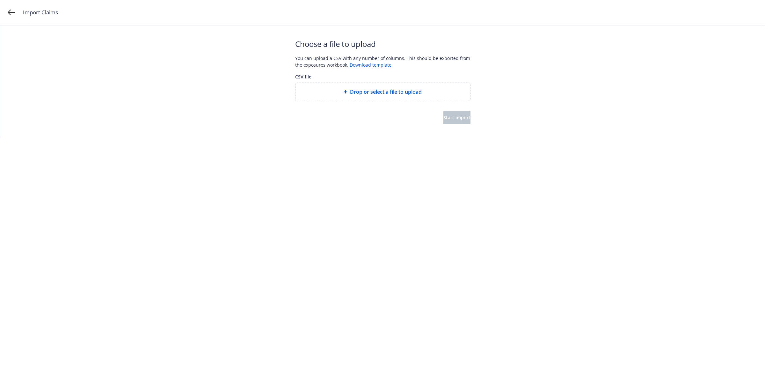
click at [349, 83] on div "Drop or select a file to upload" at bounding box center [382, 92] width 175 height 18
click at [467, 116] on button "Start import" at bounding box center [456, 117] width 27 height 13
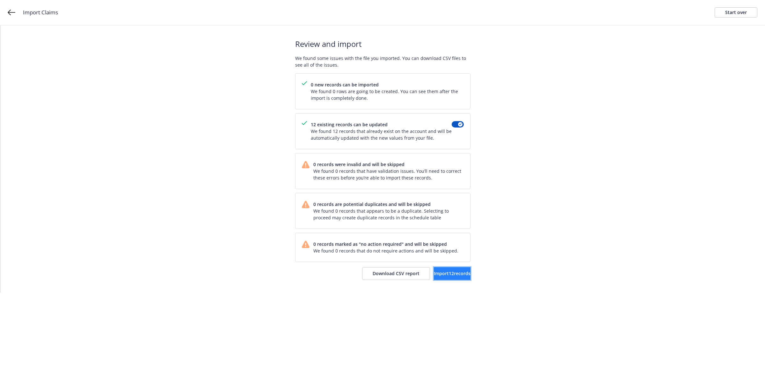
click at [438, 274] on span "Import 12 records" at bounding box center [452, 273] width 37 height 6
click at [448, 276] on span "View accounts" at bounding box center [444, 273] width 31 height 6
